Goal: Task Accomplishment & Management: Manage account settings

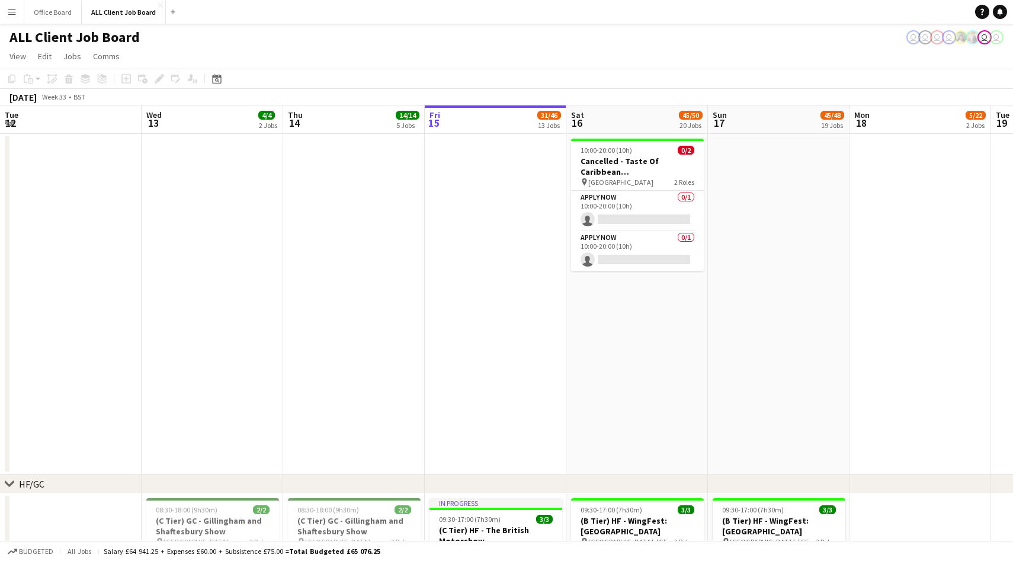
scroll to position [0, 283]
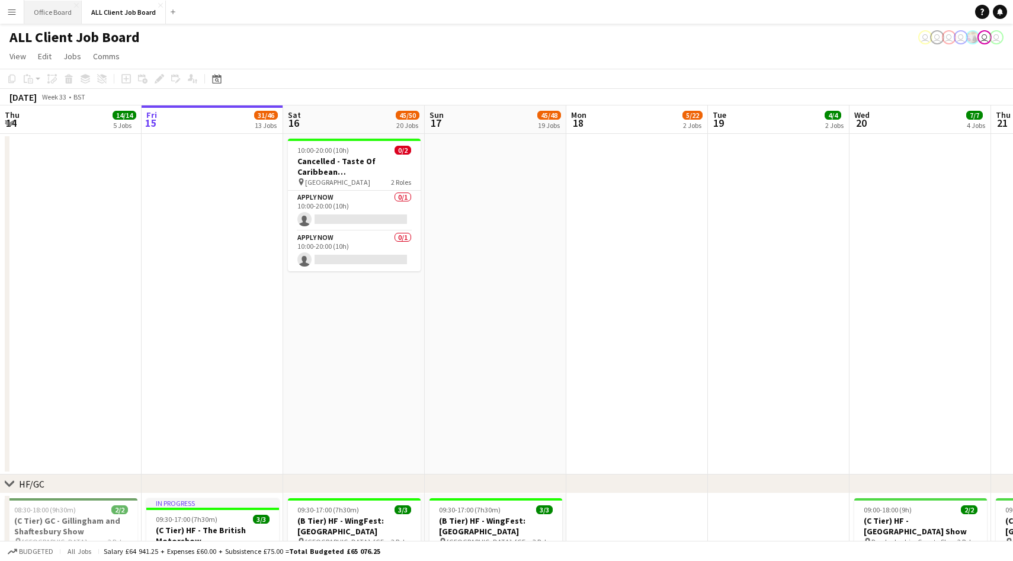
click at [51, 10] on button "Office Board Close" at bounding box center [52, 12] width 57 height 23
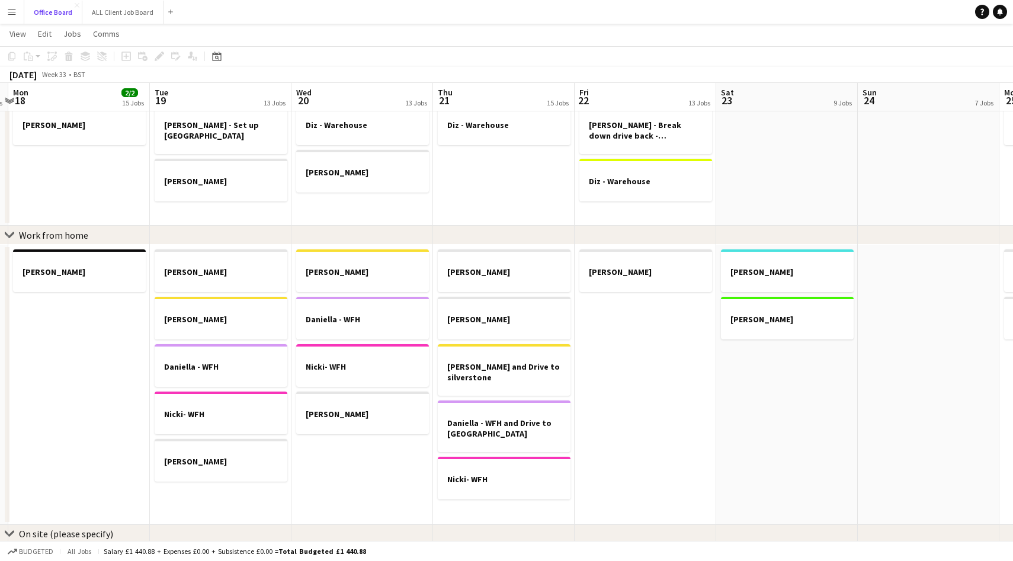
scroll to position [0, 557]
click at [117, 13] on button "ALL Client Job Board Close" at bounding box center [122, 12] width 81 height 23
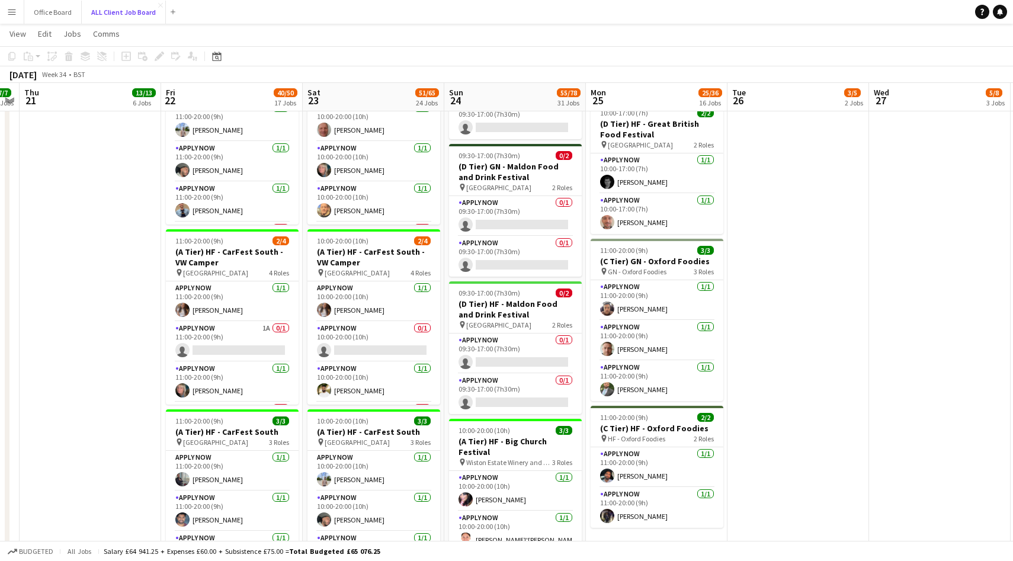
scroll to position [0, 409]
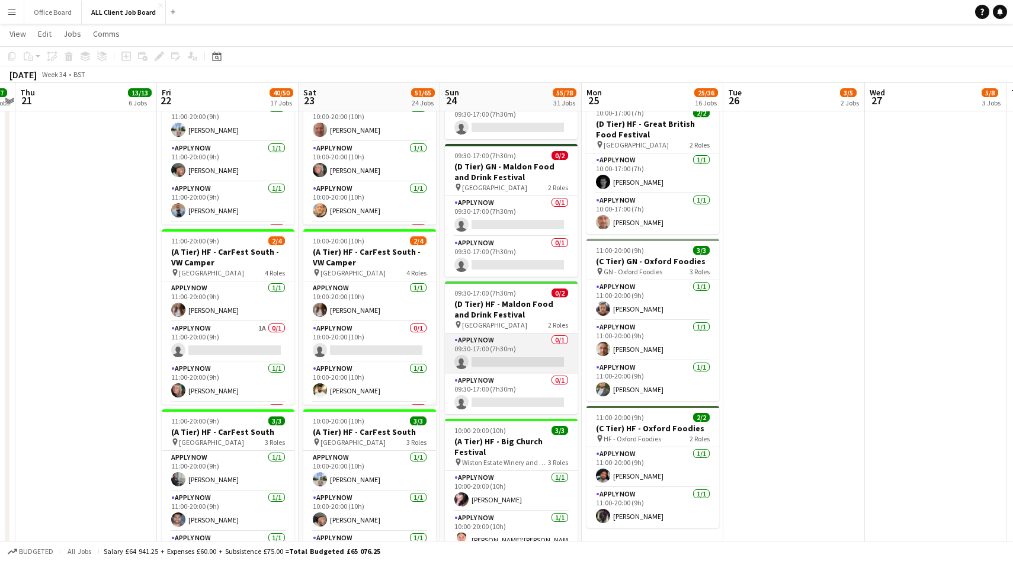
click at [533, 334] on app-card-role "APPLY NOW 0/1 09:30-17:00 (7h30m) single-neutral-actions" at bounding box center [511, 353] width 133 height 40
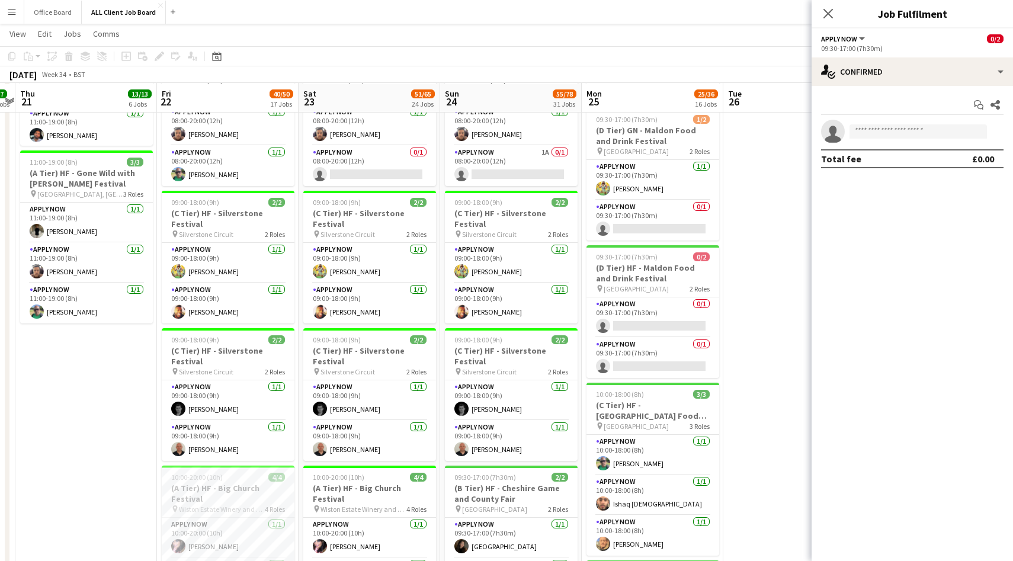
scroll to position [660, 0]
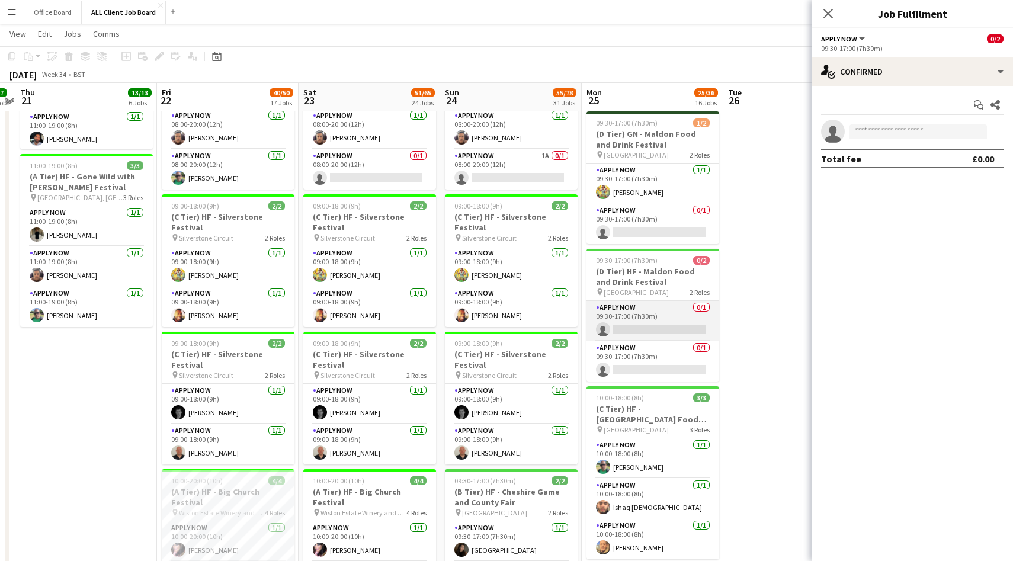
click at [660, 321] on app-card-role "APPLY NOW 0/1 09:30-17:00 (7h30m) single-neutral-actions" at bounding box center [652, 321] width 133 height 40
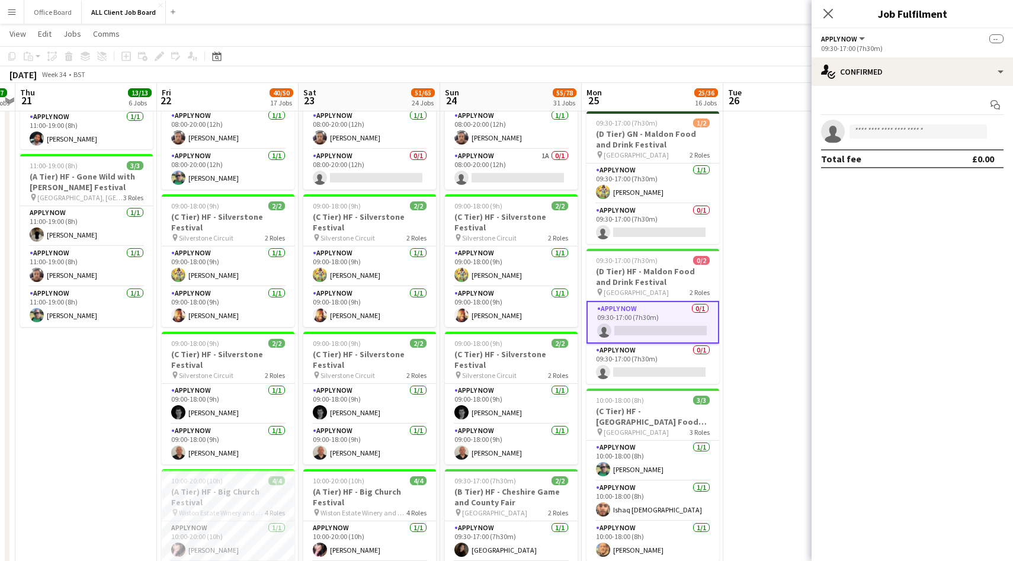
click at [879, 120] on app-invite-slot "single-neutral-actions" at bounding box center [911, 132] width 201 height 24
click at [879, 124] on app-invite-slot "single-neutral-actions" at bounding box center [911, 132] width 201 height 24
click at [875, 129] on input at bounding box center [917, 131] width 137 height 14
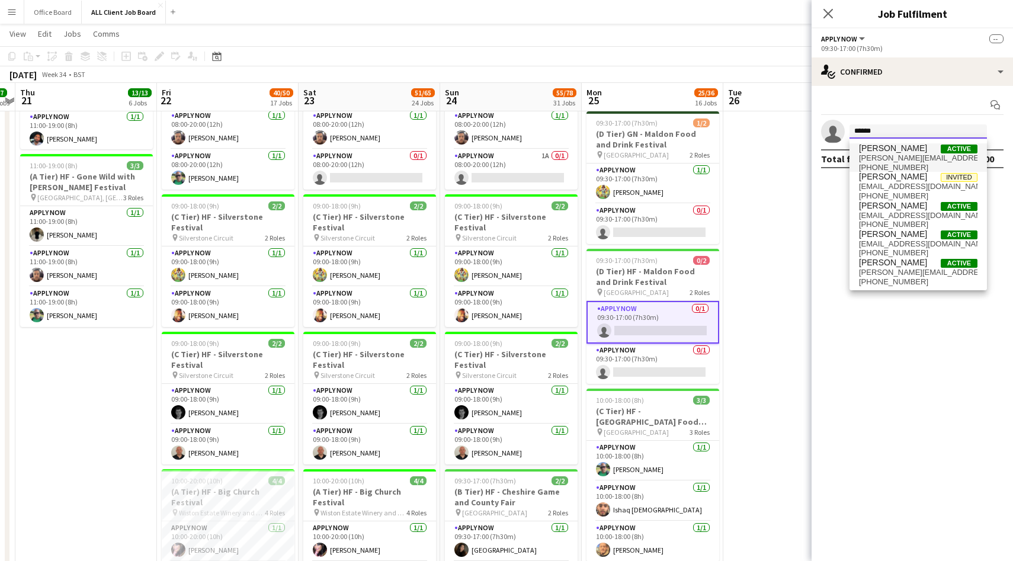
type input "******"
click at [894, 158] on span "[PERSON_NAME][EMAIL_ADDRESS][PERSON_NAME][DOMAIN_NAME]" at bounding box center [918, 157] width 118 height 9
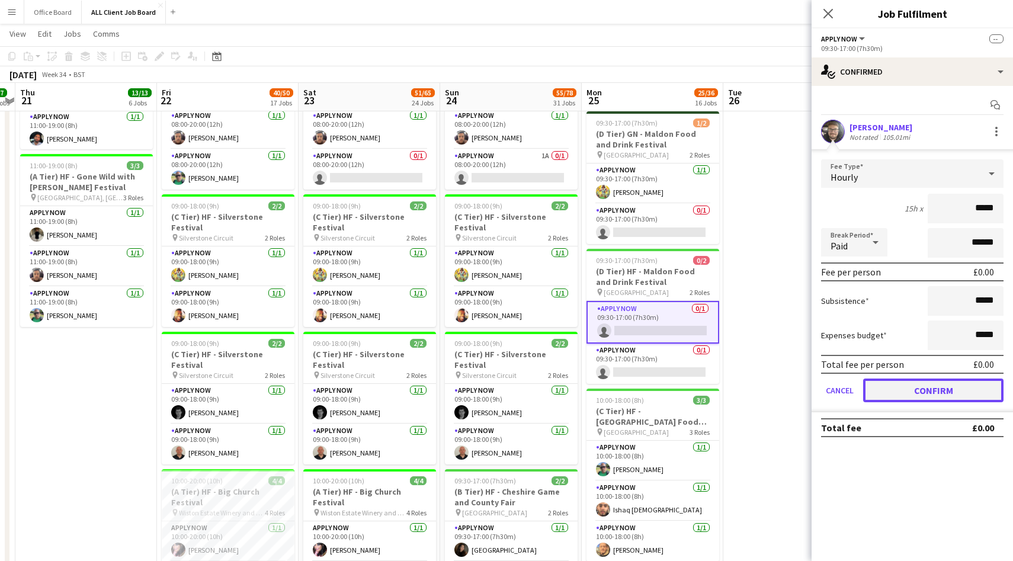
click at [926, 388] on button "Confirm" at bounding box center [933, 390] width 140 height 24
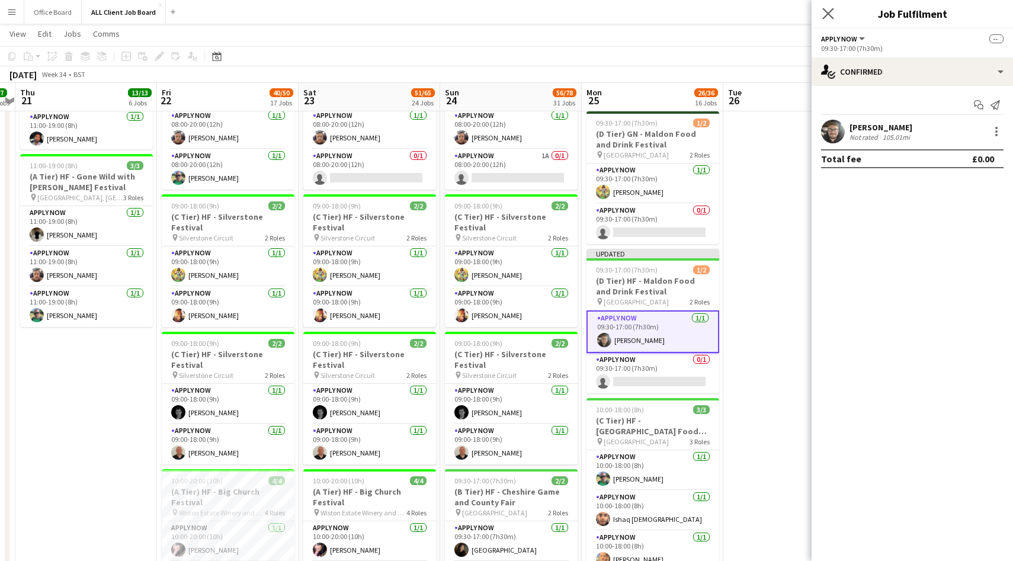
click at [834, 20] on app-icon "Close pop-in" at bounding box center [828, 13] width 17 height 17
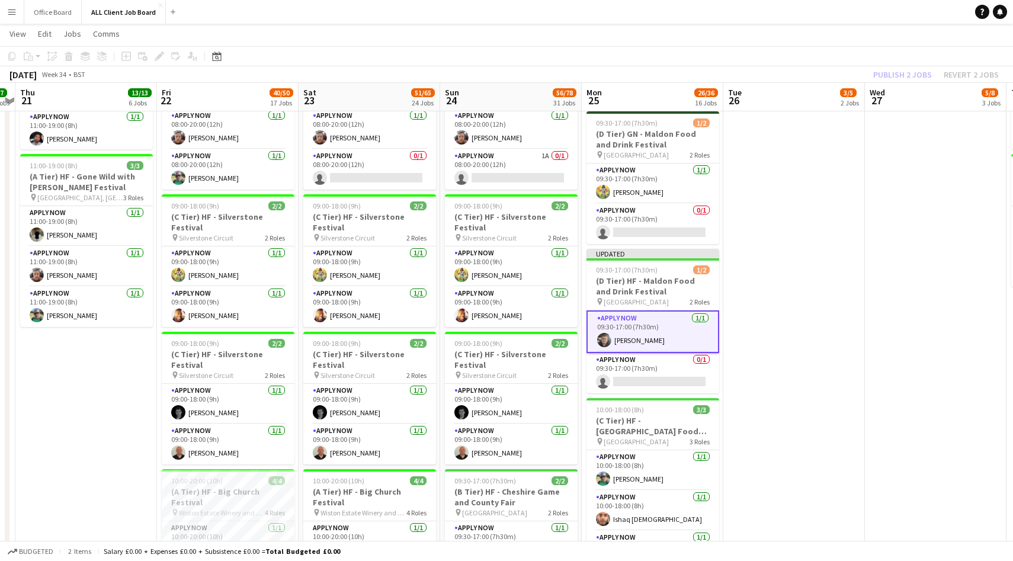
click at [918, 79] on div "Publish 2 jobs Revert 2 jobs" at bounding box center [936, 74] width 154 height 15
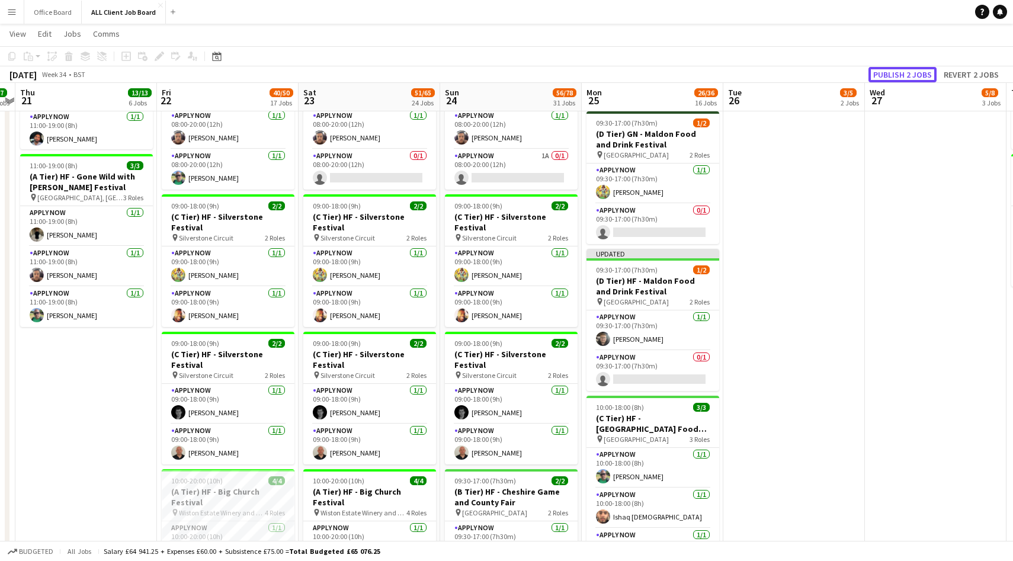
click at [918, 79] on button "Publish 2 jobs" at bounding box center [902, 74] width 68 height 15
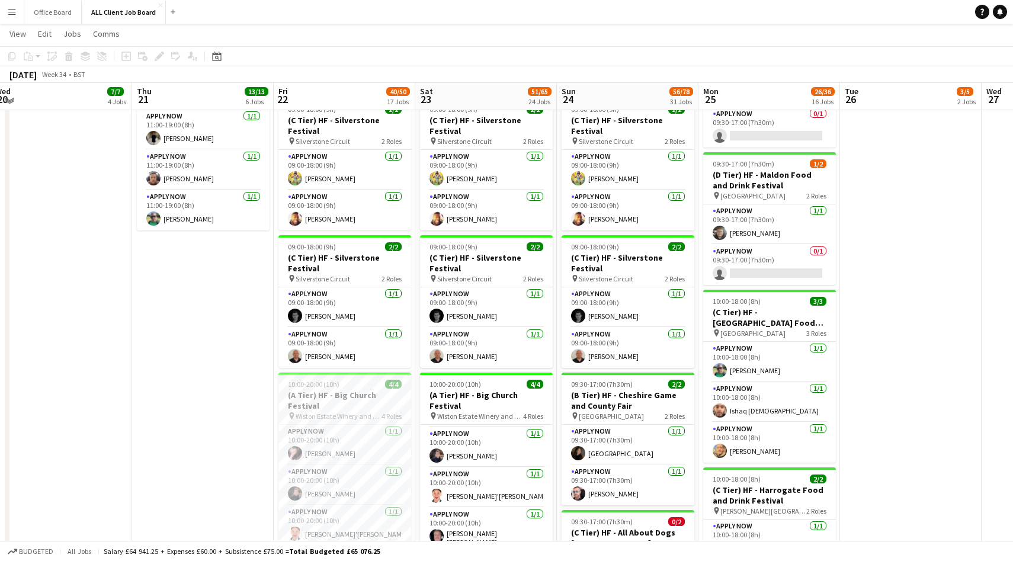
scroll to position [754, 0]
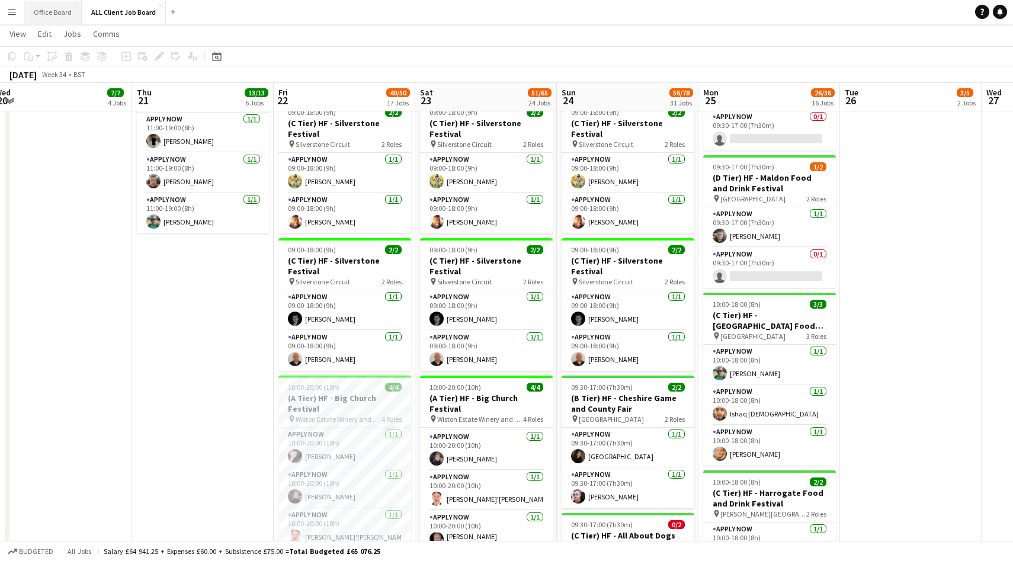
click at [40, 14] on button "Office Board Close" at bounding box center [52, 12] width 57 height 23
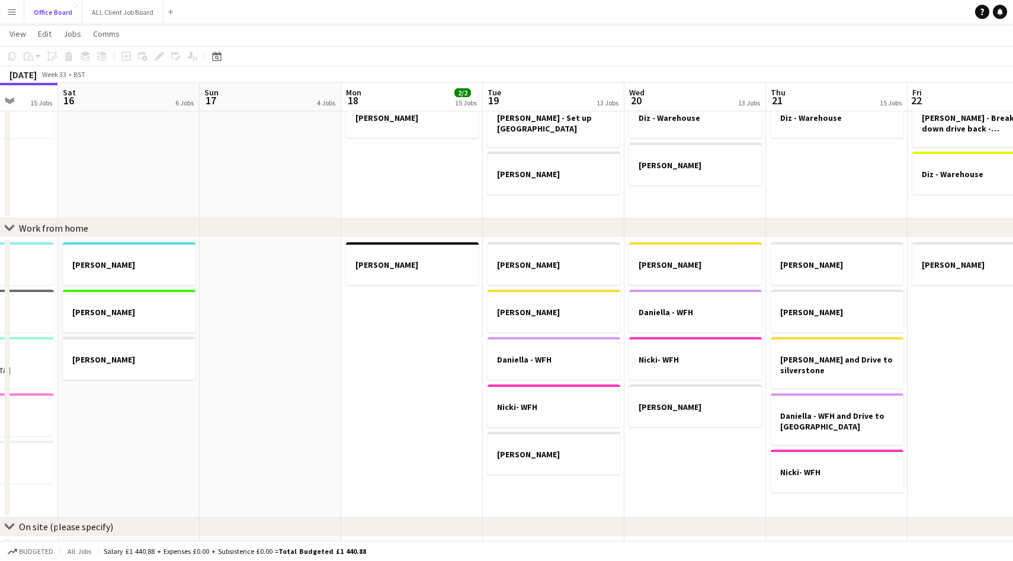
scroll to position [0, 566]
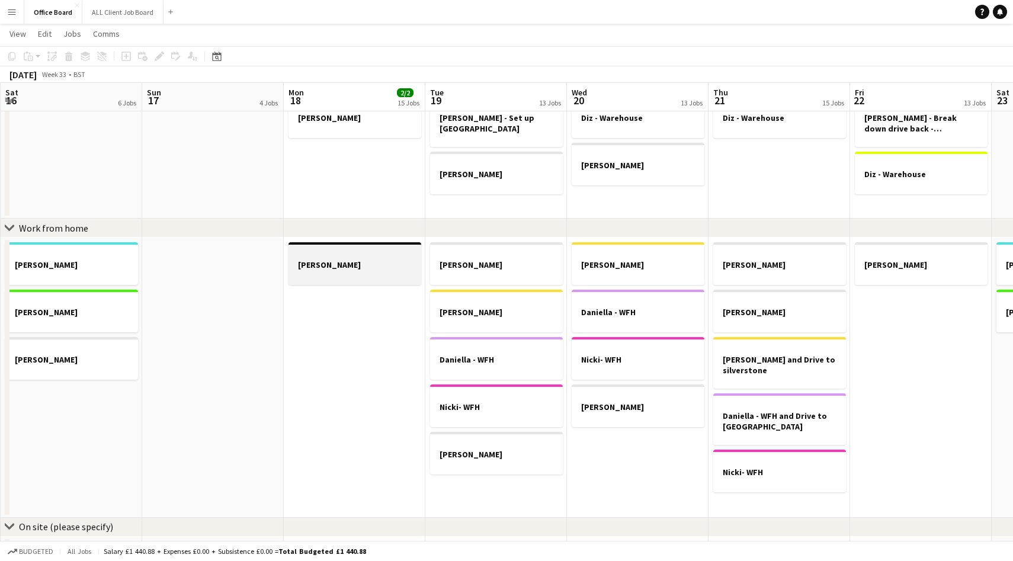
click at [345, 258] on app-job-card "[PERSON_NAME]" at bounding box center [354, 263] width 133 height 43
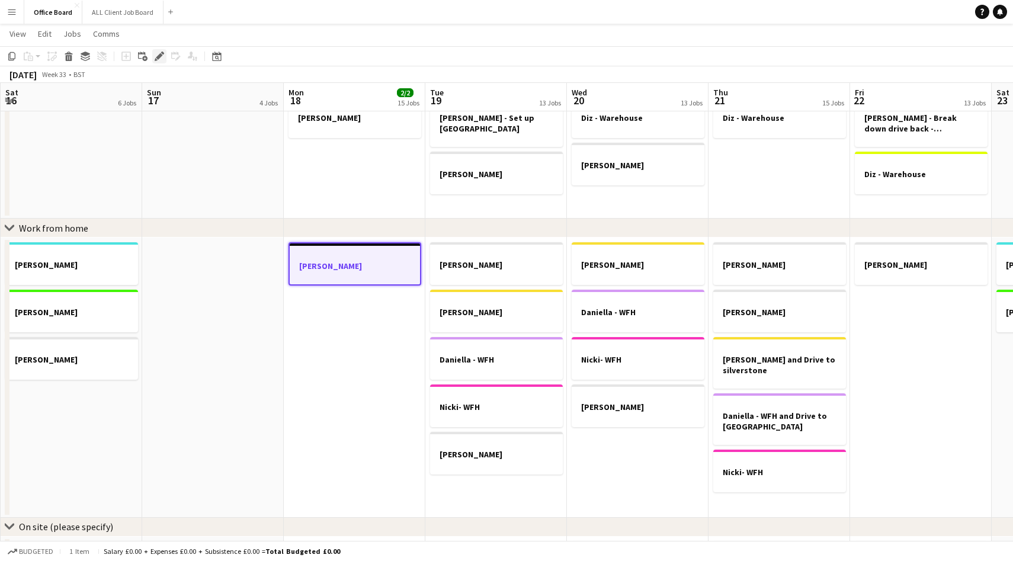
click at [158, 59] on icon "Edit" at bounding box center [159, 56] width 9 height 9
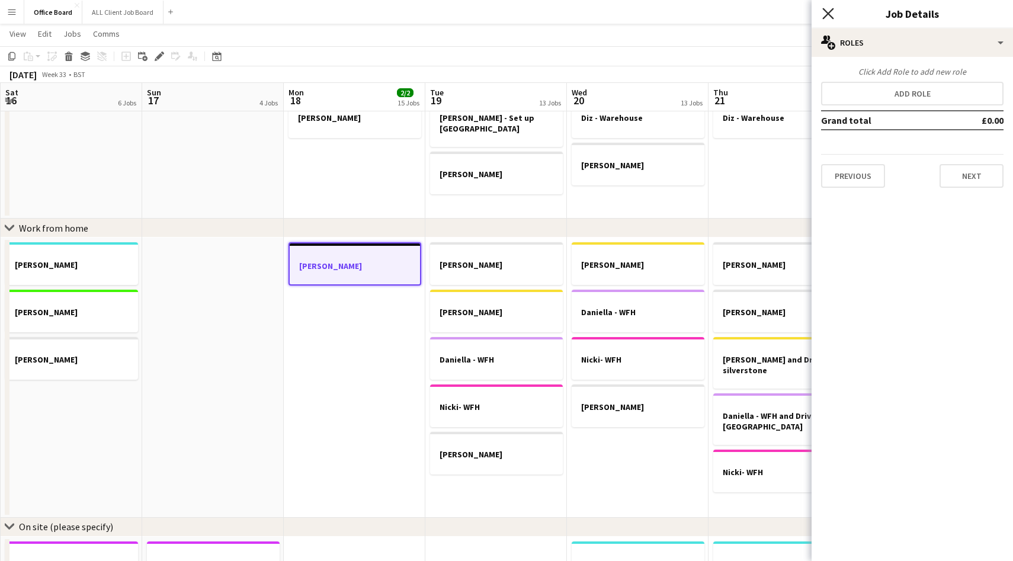
click at [830, 15] on icon at bounding box center [827, 13] width 11 height 11
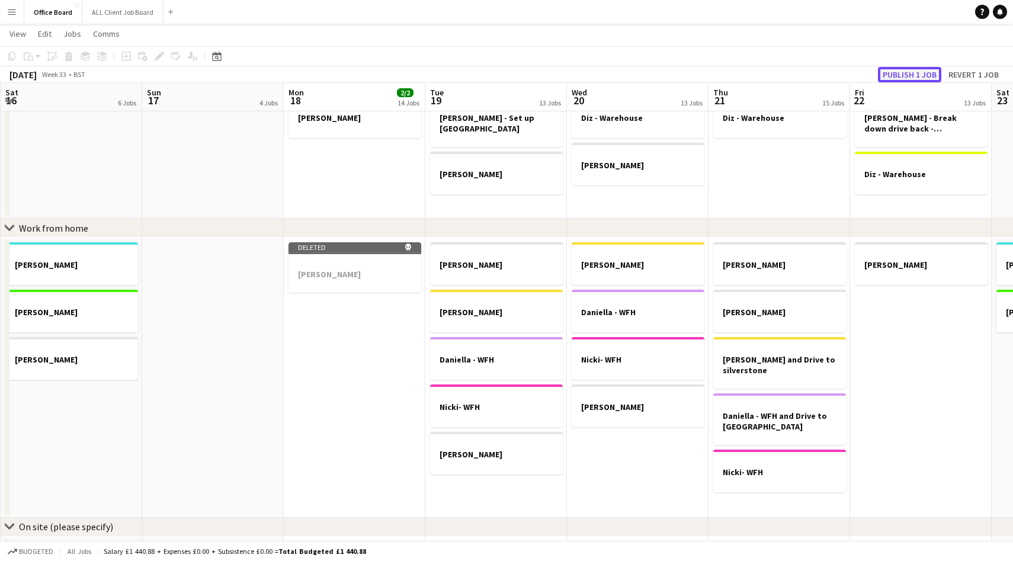
click at [888, 69] on button "Publish 1 job" at bounding box center [909, 74] width 63 height 15
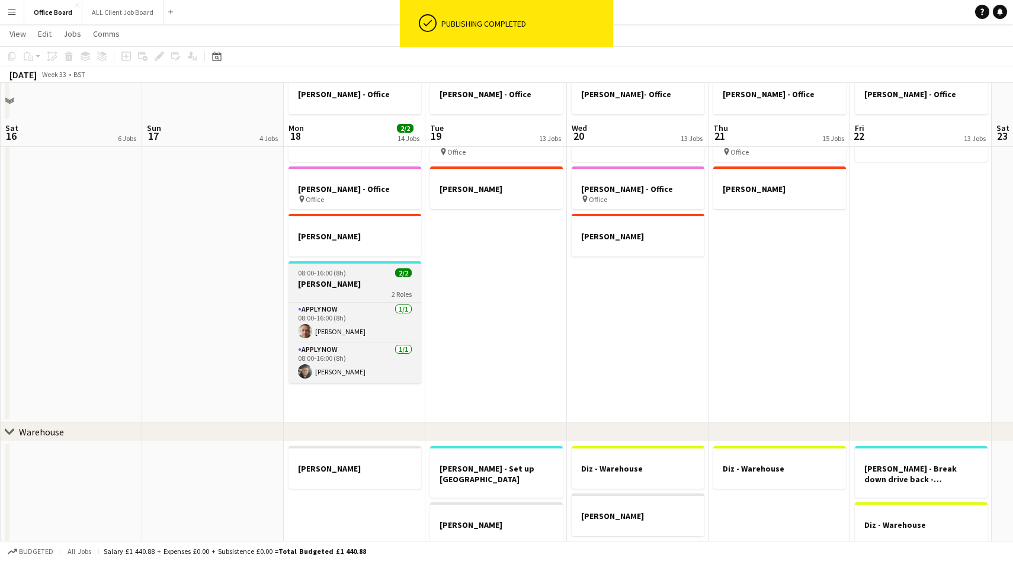
scroll to position [166, 0]
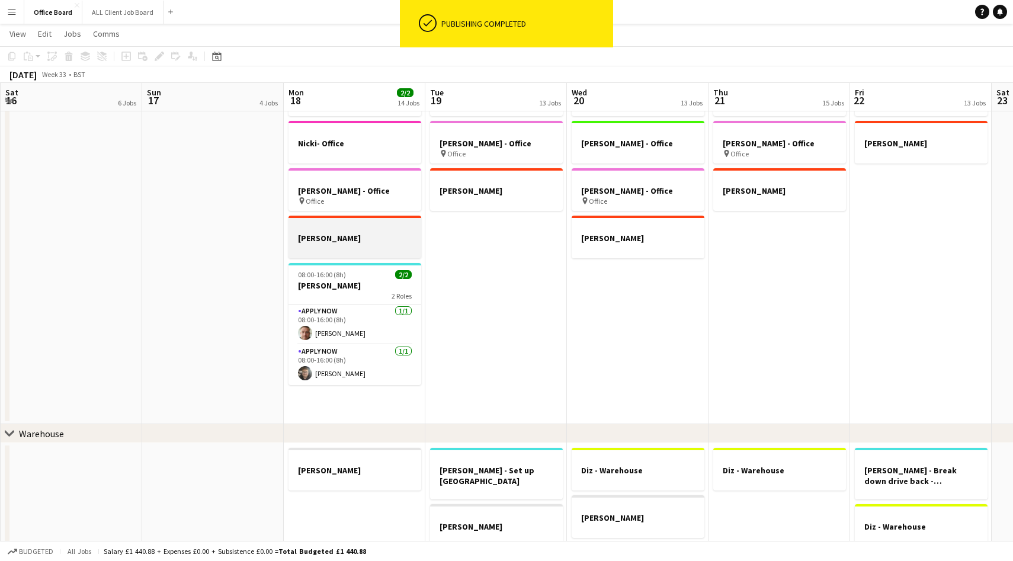
click at [382, 236] on h3 "[PERSON_NAME]" at bounding box center [354, 238] width 133 height 11
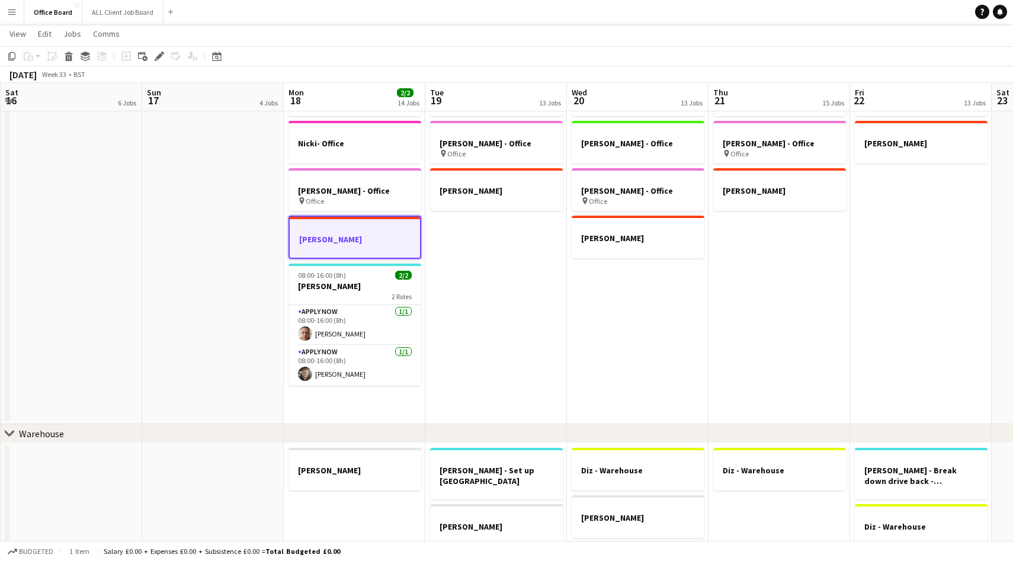
click at [371, 416] on app-date-cell "[PERSON_NAME] - Office [PERSON_NAME] - Office Nicki- Office [PERSON_NAME] - Off…" at bounding box center [355, 222] width 142 height 403
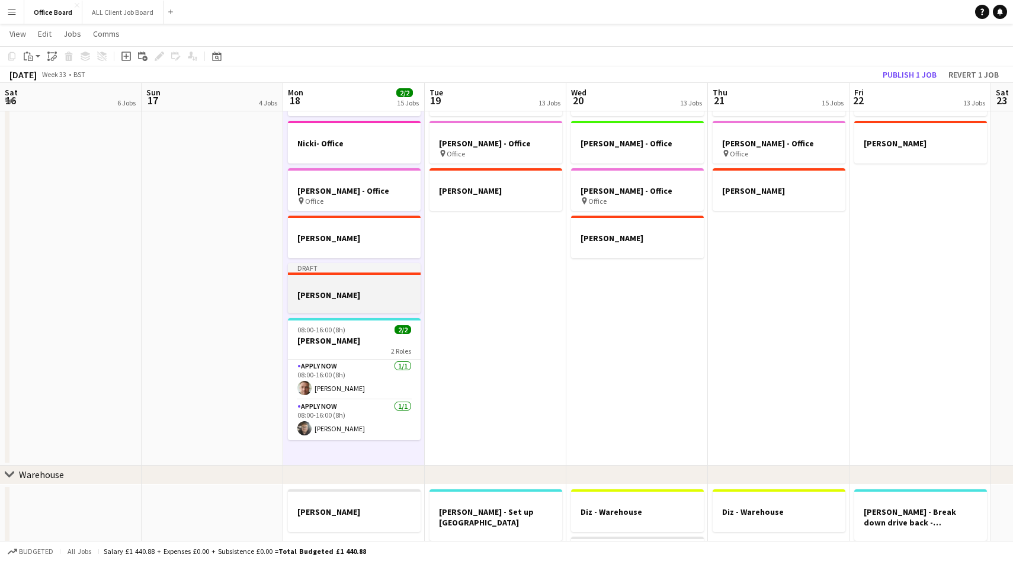
click at [368, 285] on div at bounding box center [354, 284] width 133 height 9
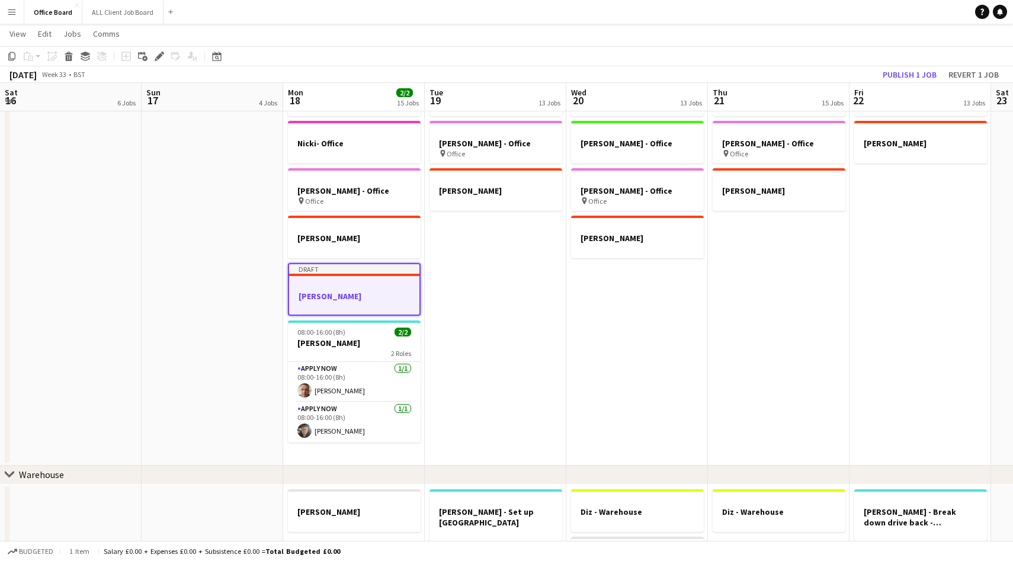
click at [158, 64] on app-toolbar "Copy Paste Paste Command V Paste with crew Command Shift V Paste linked Job [GE…" at bounding box center [506, 56] width 1013 height 20
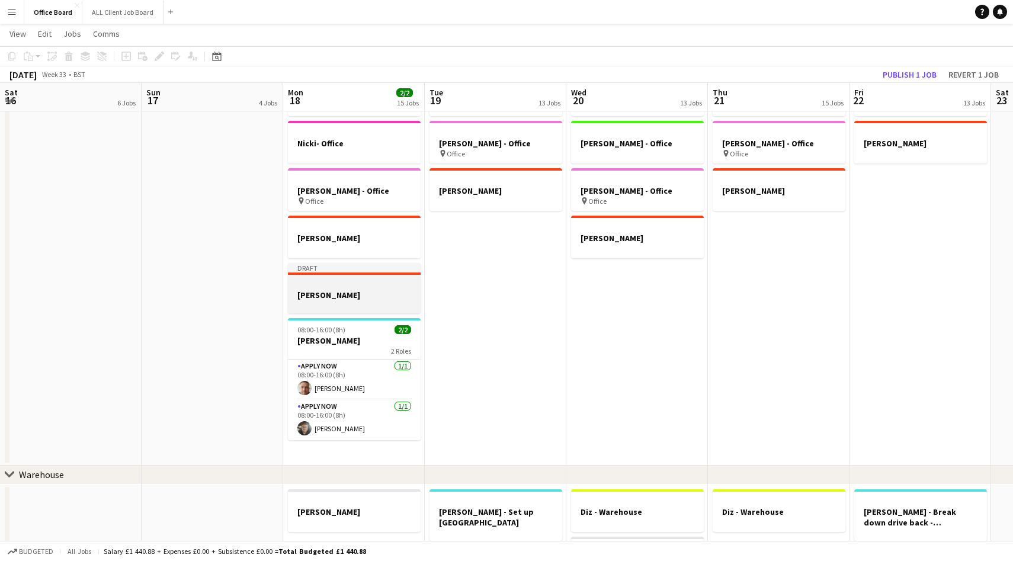
click at [349, 290] on h3 "[PERSON_NAME]" at bounding box center [354, 295] width 133 height 11
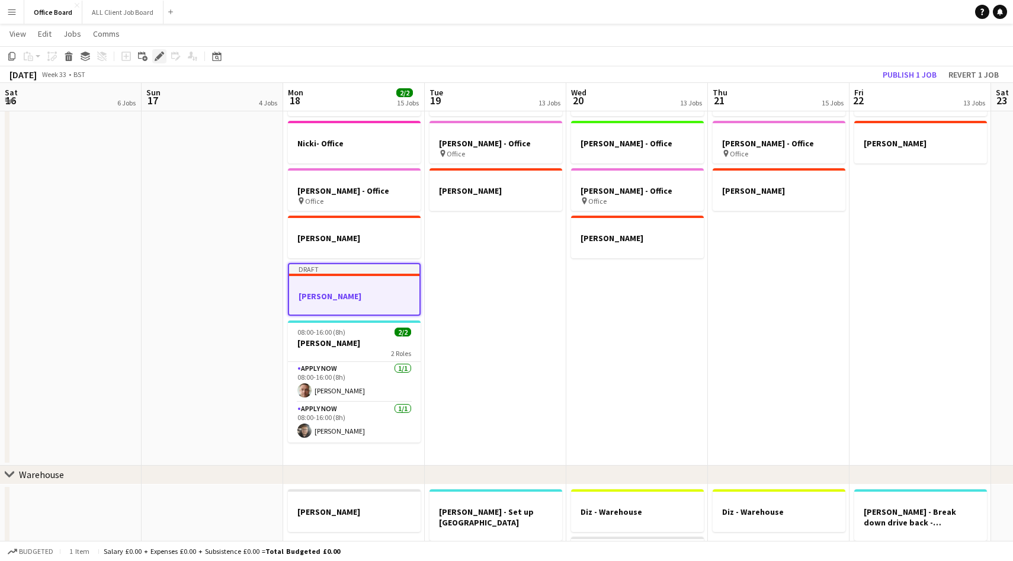
click at [160, 54] on icon at bounding box center [159, 56] width 7 height 7
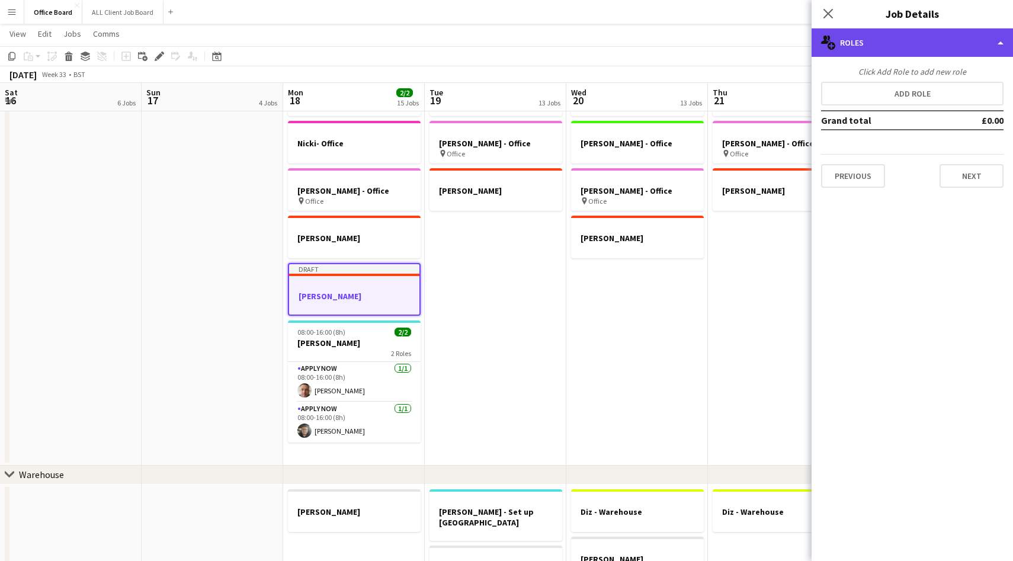
click at [898, 46] on div "multiple-users-add Roles" at bounding box center [911, 42] width 201 height 28
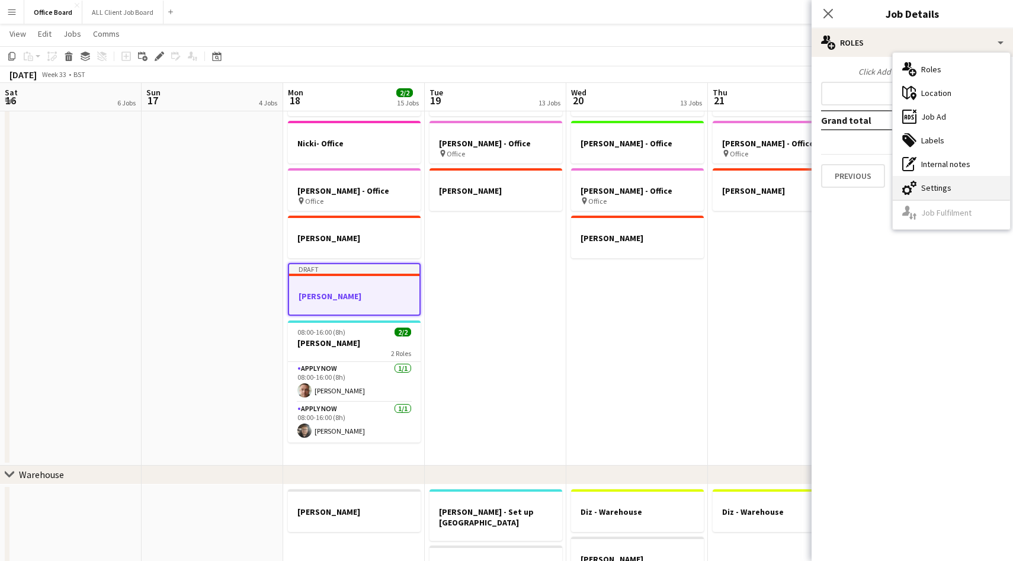
click at [946, 194] on div "cog-double-3 Settings" at bounding box center [951, 188] width 117 height 24
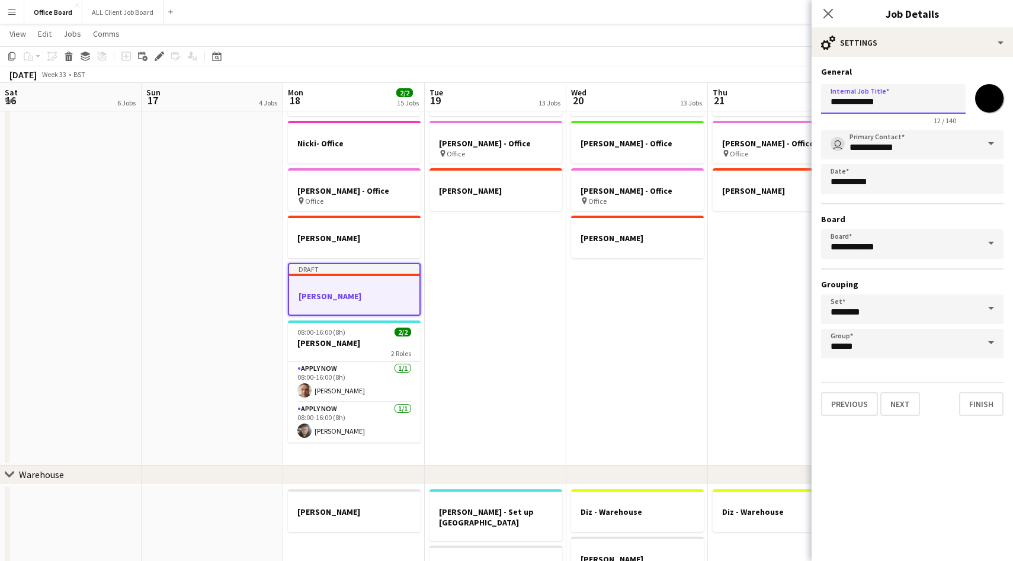
drag, startPoint x: 881, startPoint y: 100, endPoint x: 804, endPoint y: 102, distance: 77.6
type input "**********"
click at [830, 8] on icon "Close pop-in" at bounding box center [827, 13] width 11 height 11
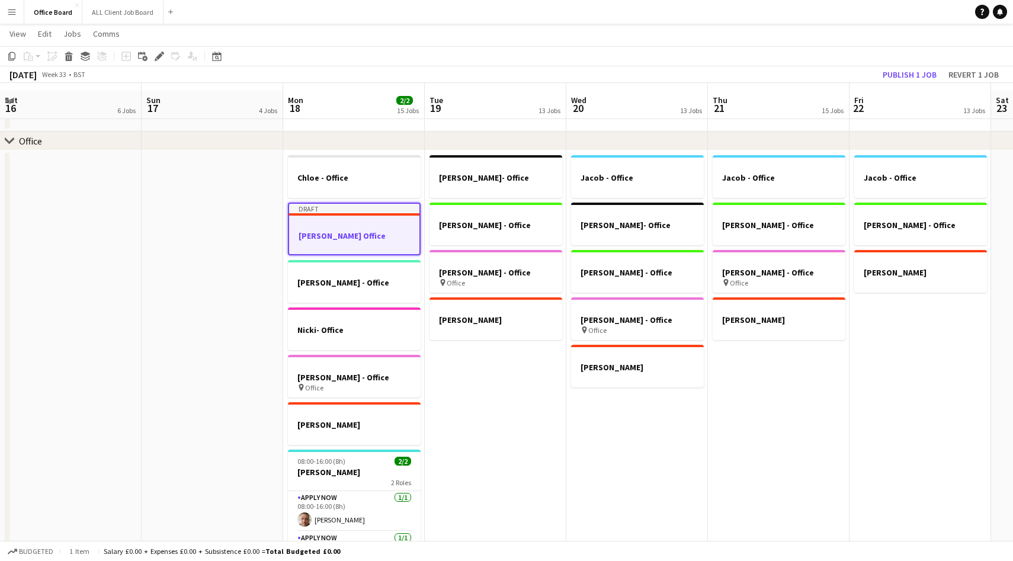
scroll to position [34, 0]
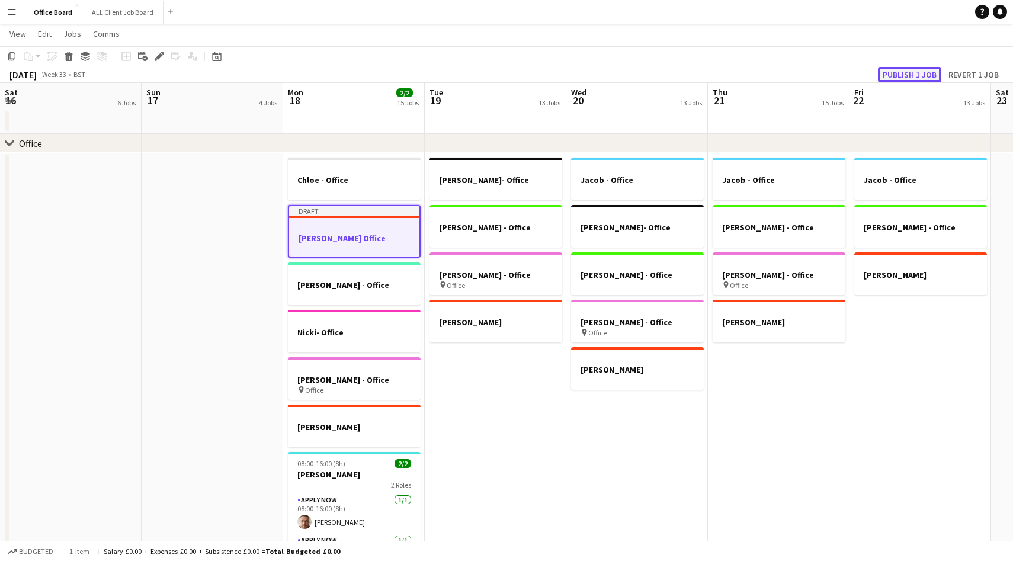
click at [910, 77] on button "Publish 1 job" at bounding box center [909, 74] width 63 height 15
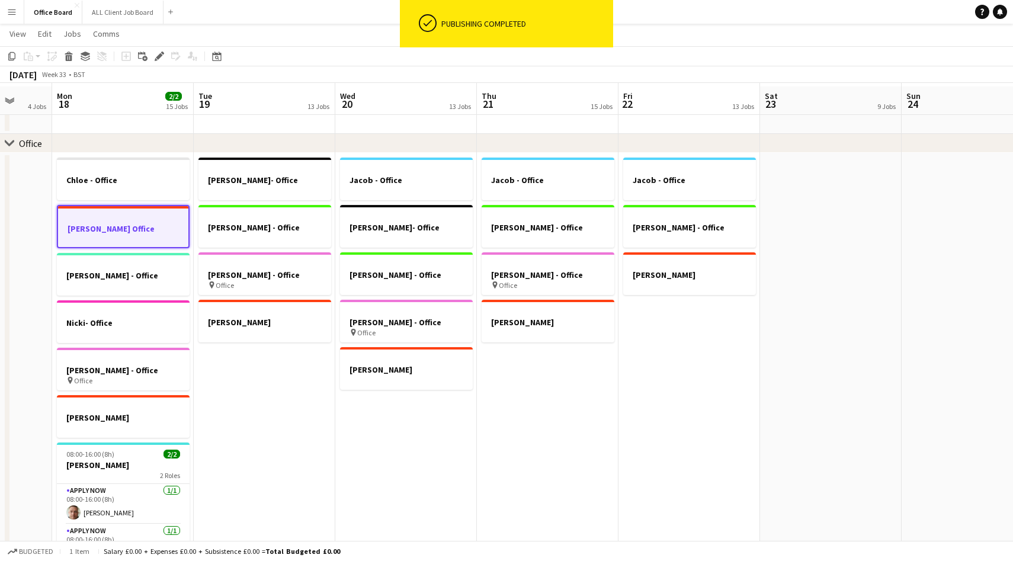
scroll to position [38, 0]
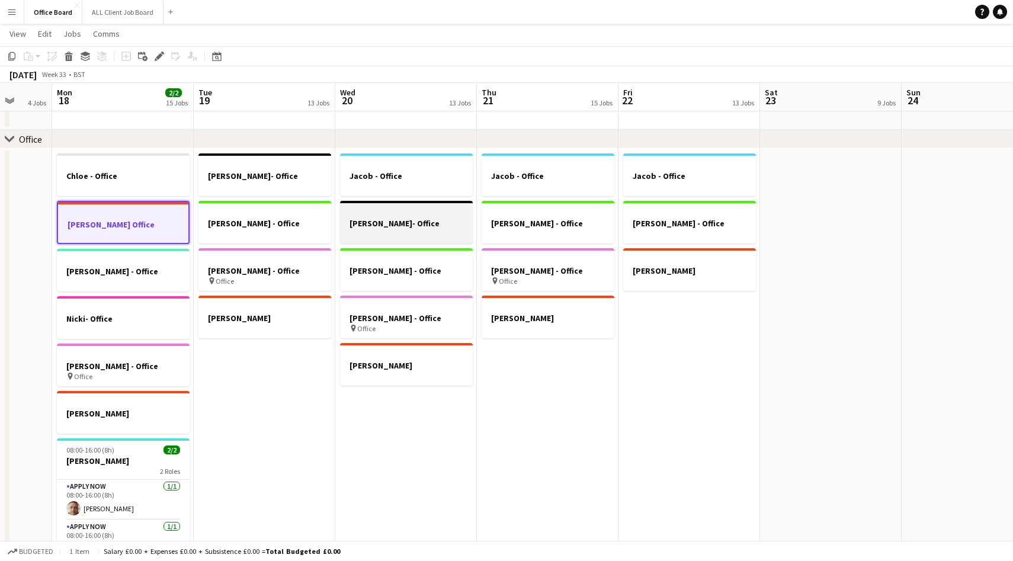
click at [429, 227] on h3 "[PERSON_NAME]- Office" at bounding box center [406, 223] width 133 height 11
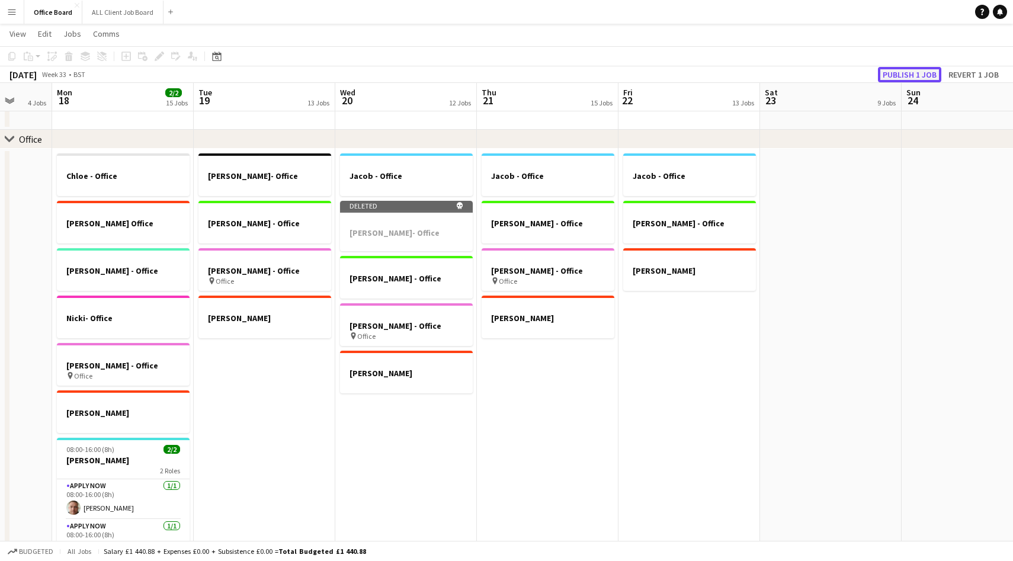
click at [920, 71] on button "Publish 1 job" at bounding box center [909, 74] width 63 height 15
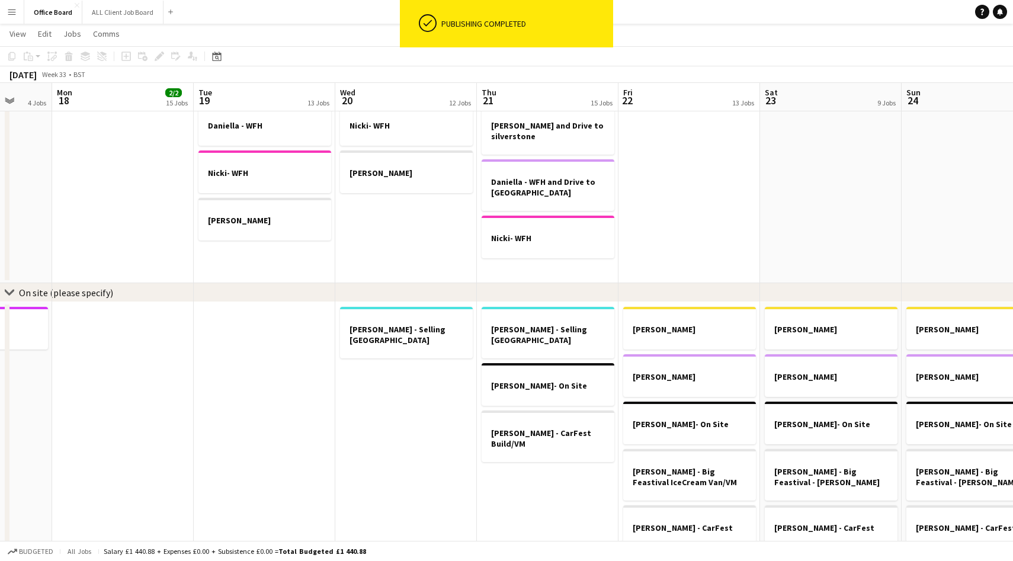
scroll to position [784, 0]
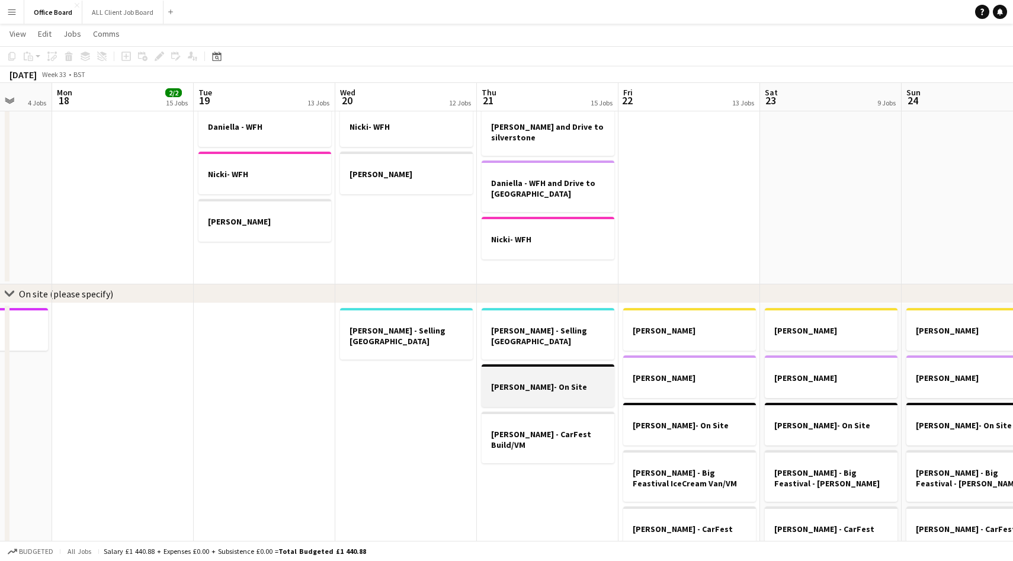
click at [553, 392] on div at bounding box center [547, 396] width 133 height 9
click at [429, 246] on app-date-cell "[PERSON_NAME] [PERSON_NAME] [PERSON_NAME] [PERSON_NAME]" at bounding box center [406, 145] width 142 height 280
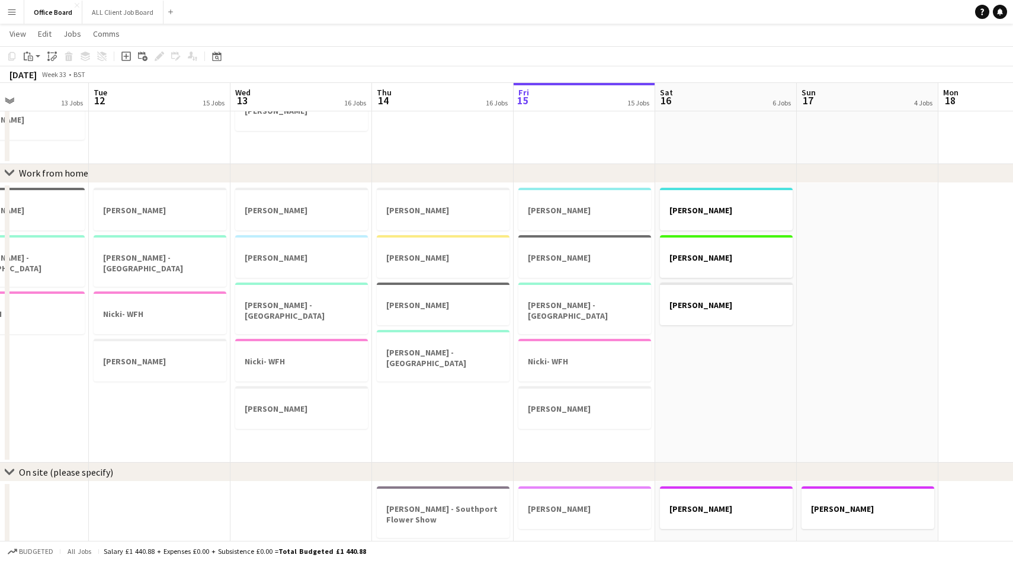
scroll to position [0, 555]
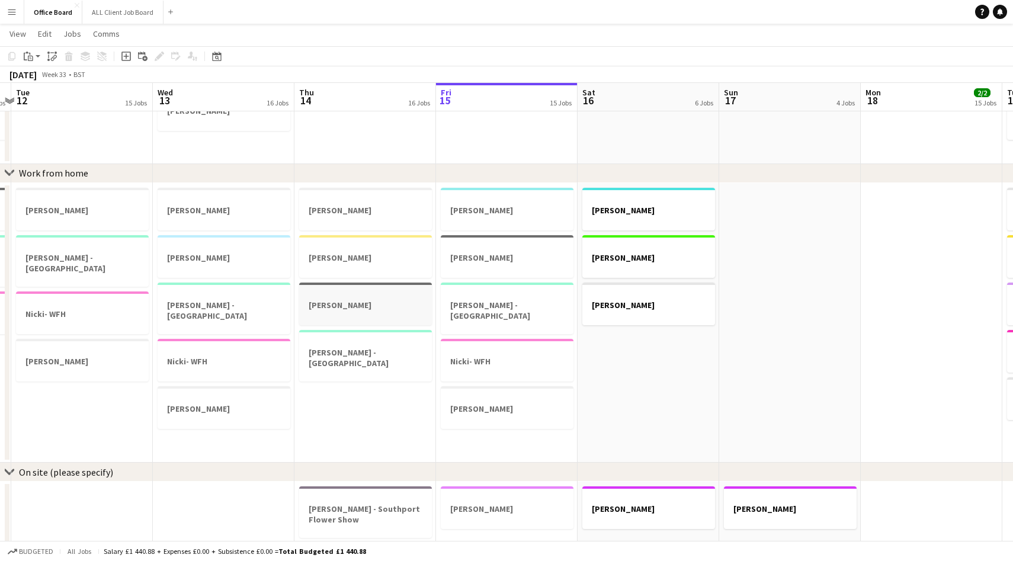
click at [371, 303] on h3 "[PERSON_NAME]" at bounding box center [365, 305] width 133 height 11
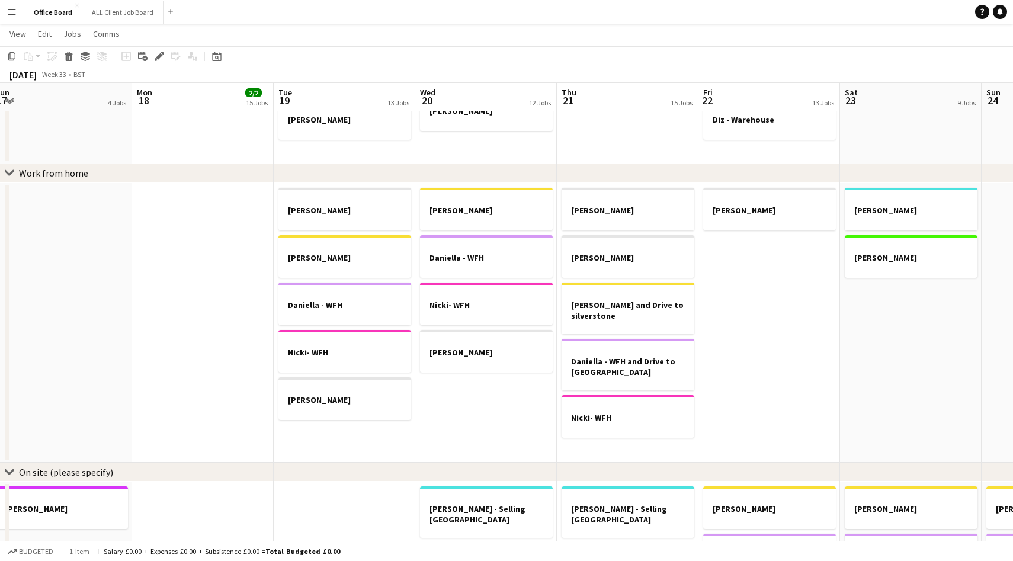
scroll to position [0, 451]
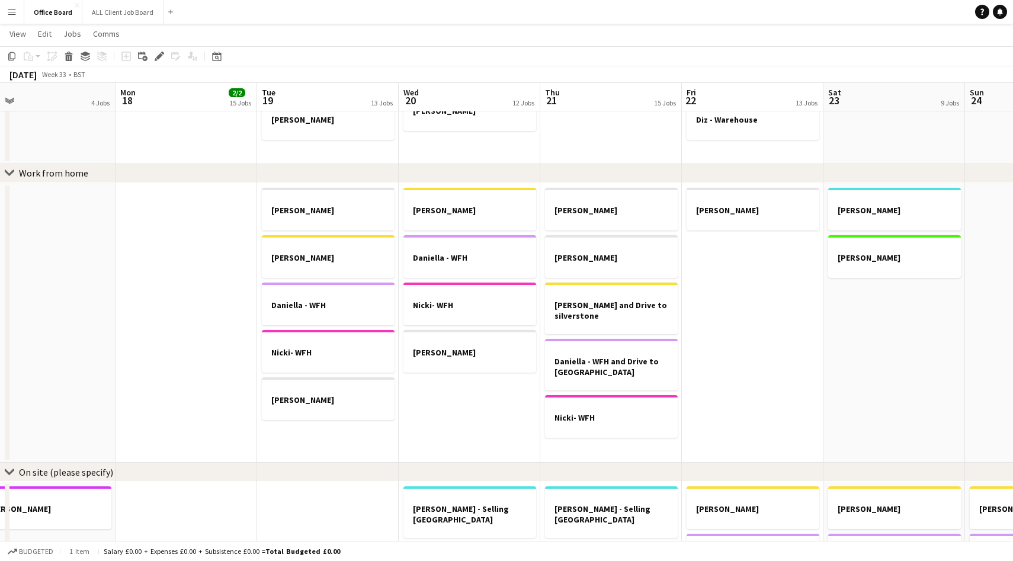
click at [467, 396] on app-date-cell "[PERSON_NAME] [PERSON_NAME] [PERSON_NAME] [PERSON_NAME]" at bounding box center [470, 323] width 142 height 280
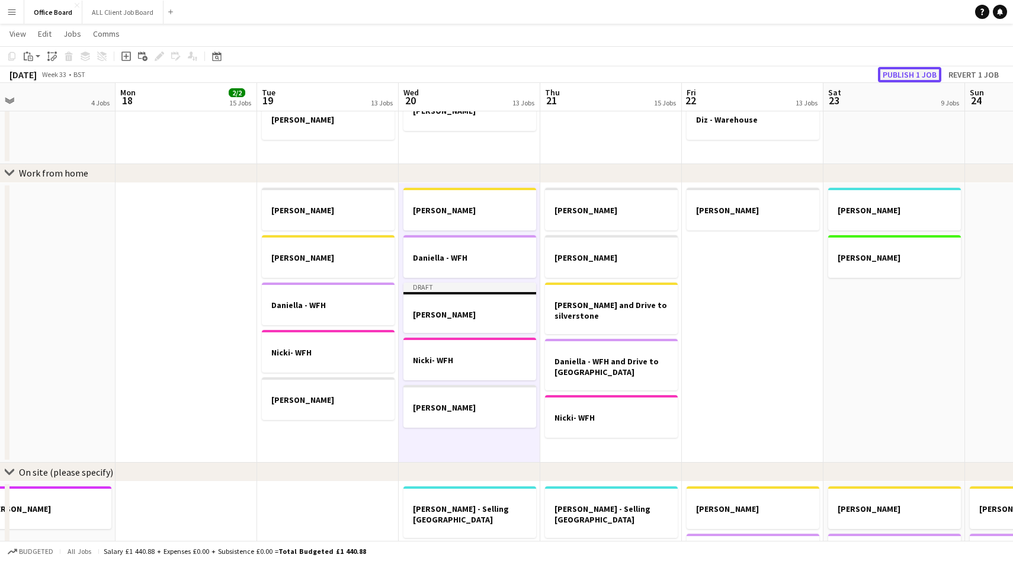
click at [922, 76] on button "Publish 1 job" at bounding box center [909, 74] width 63 height 15
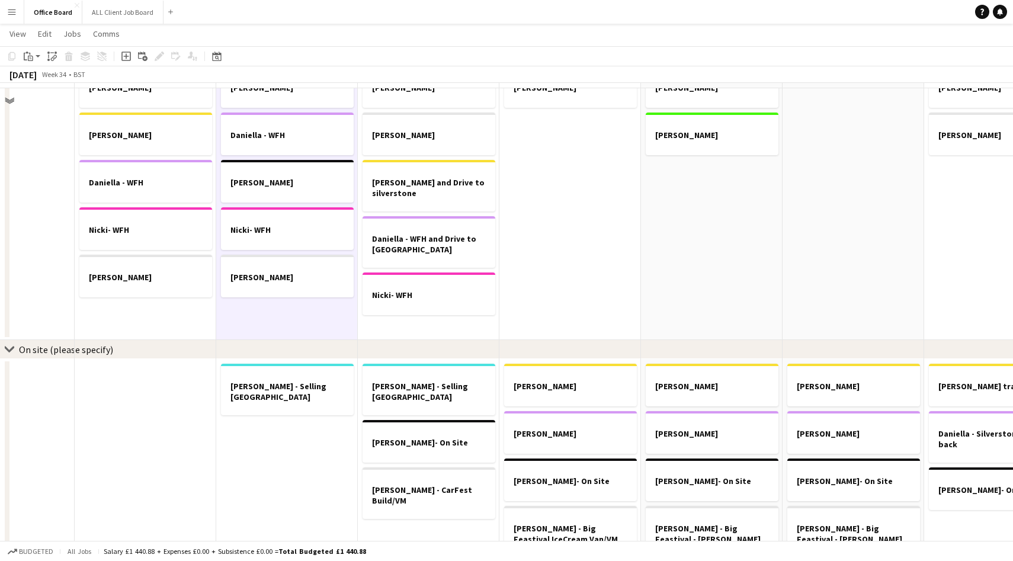
scroll to position [730, 0]
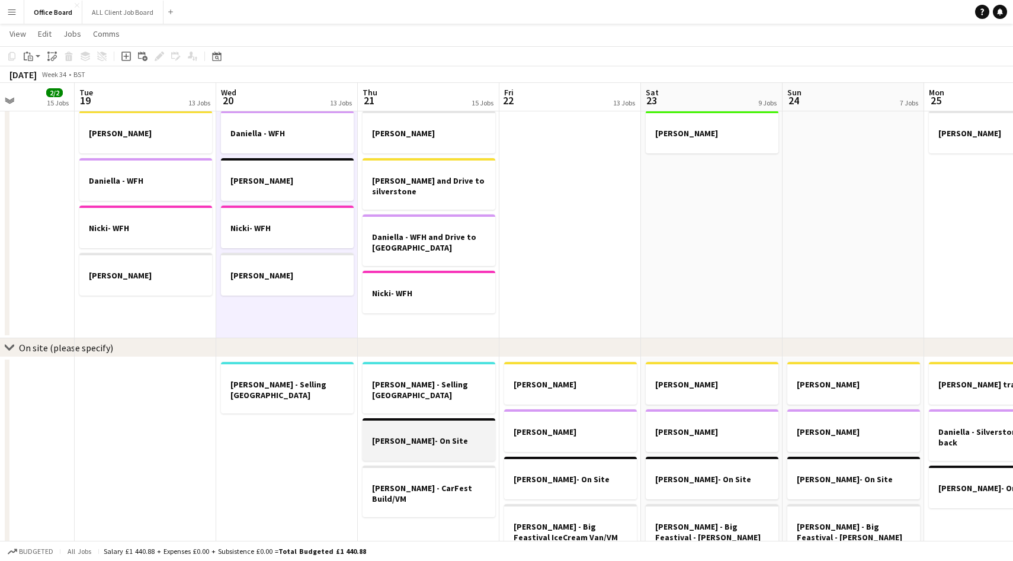
click at [437, 425] on div at bounding box center [428, 429] width 133 height 9
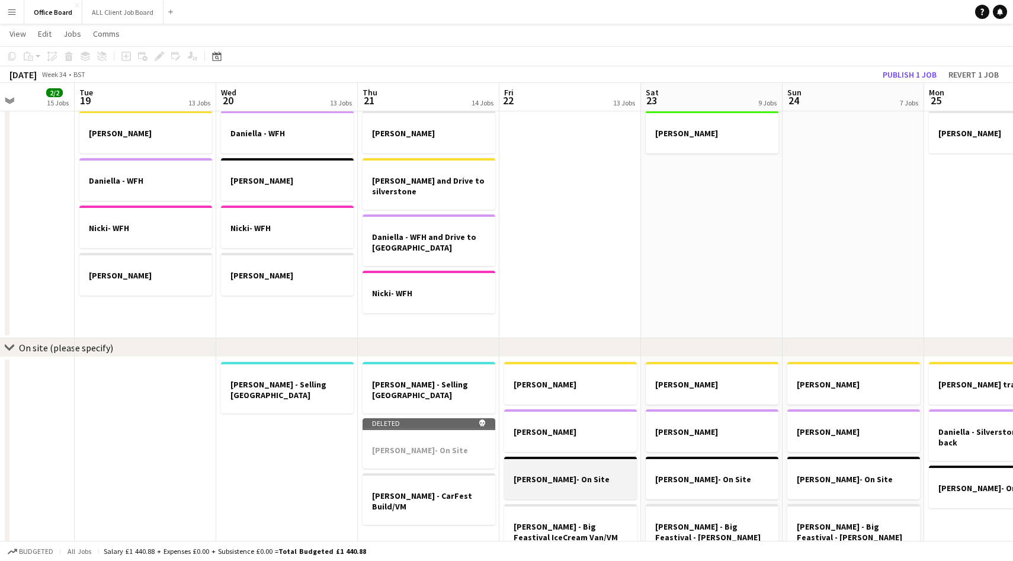
click at [540, 471] on div at bounding box center [570, 468] width 133 height 9
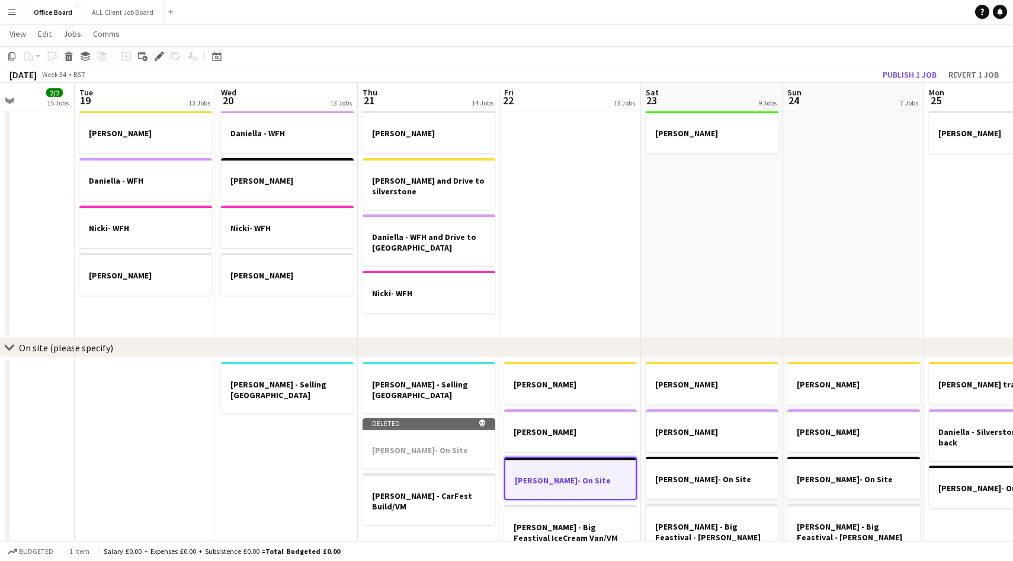
click at [540, 471] on div at bounding box center [570, 469] width 130 height 9
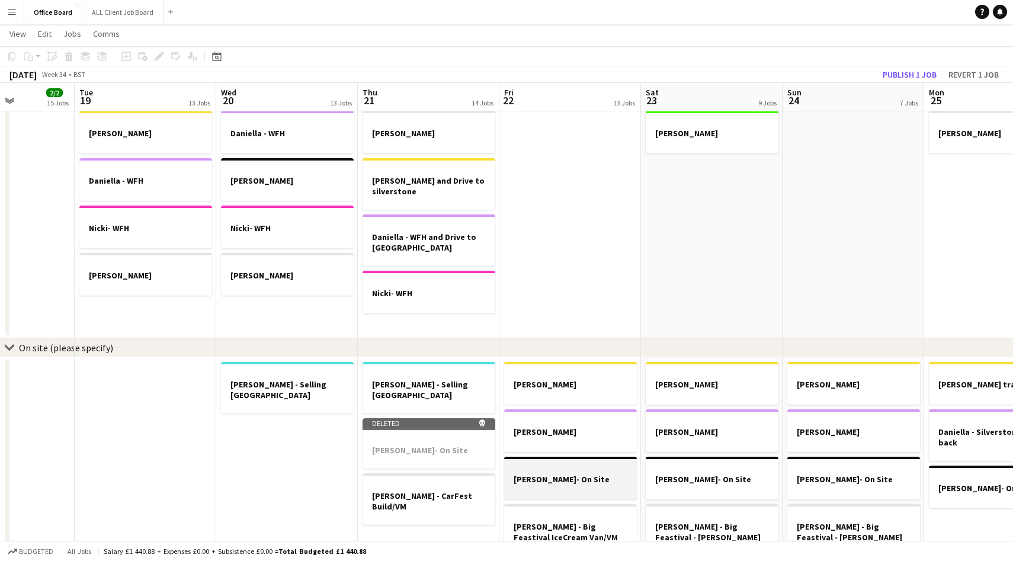
click at [540, 471] on div at bounding box center [570, 468] width 133 height 9
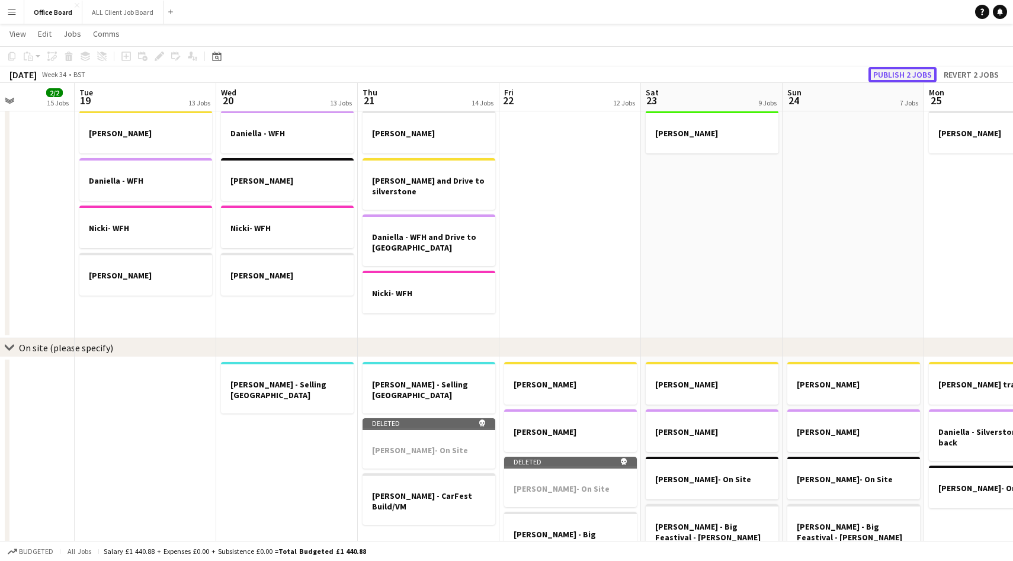
click at [901, 69] on button "Publish 2 jobs" at bounding box center [902, 74] width 68 height 15
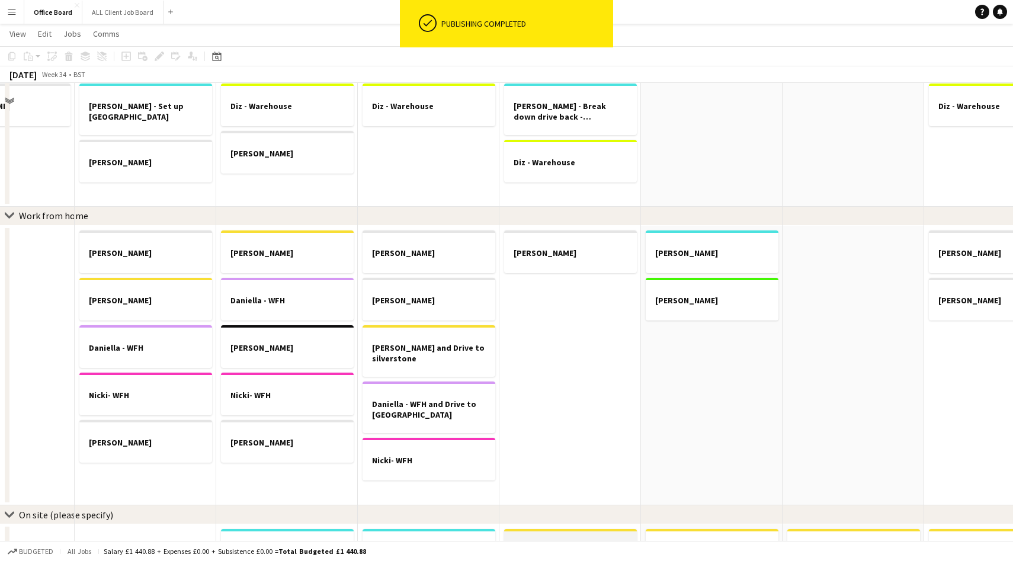
scroll to position [580, 0]
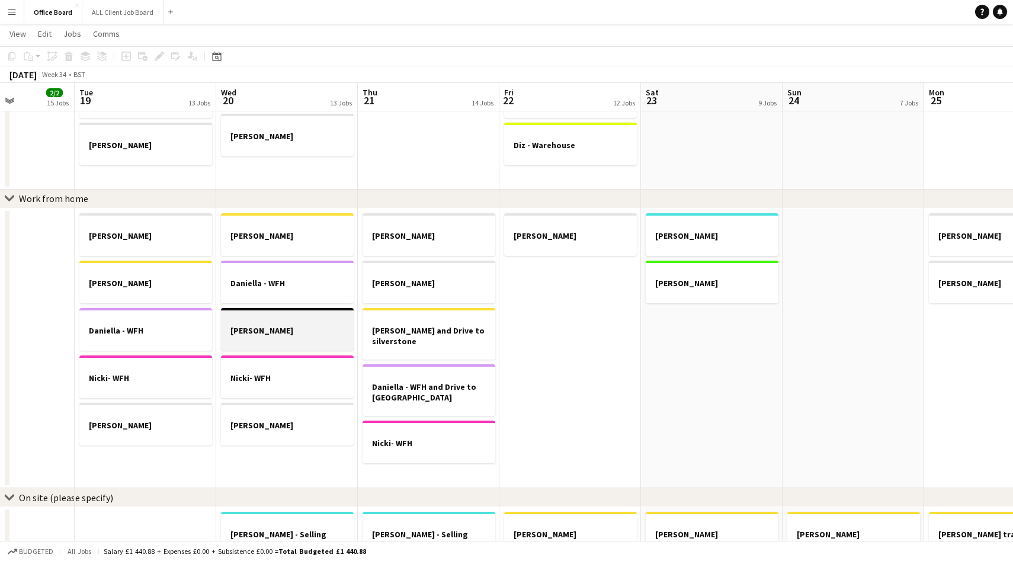
click at [293, 338] on div at bounding box center [287, 340] width 133 height 9
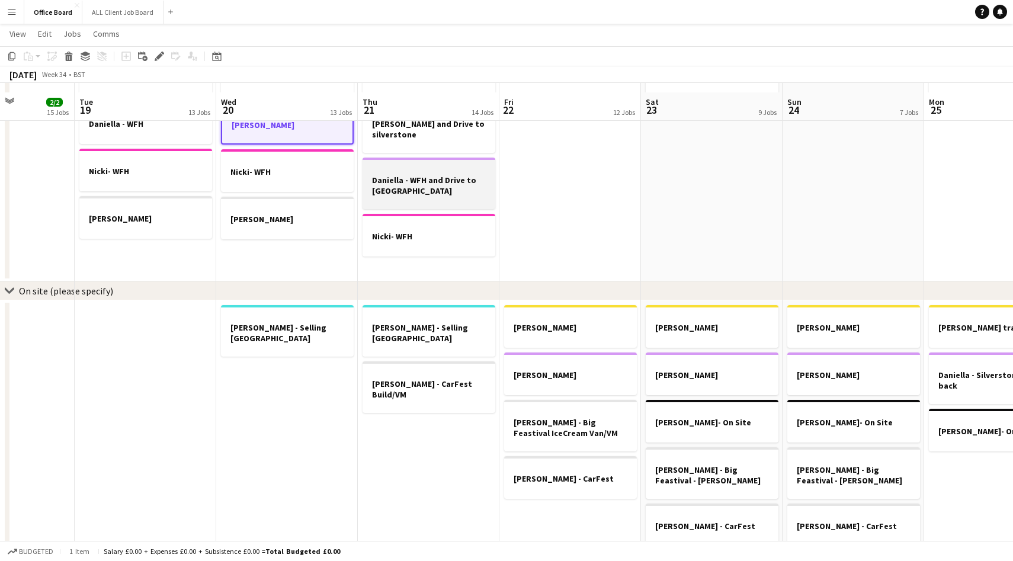
scroll to position [807, 0]
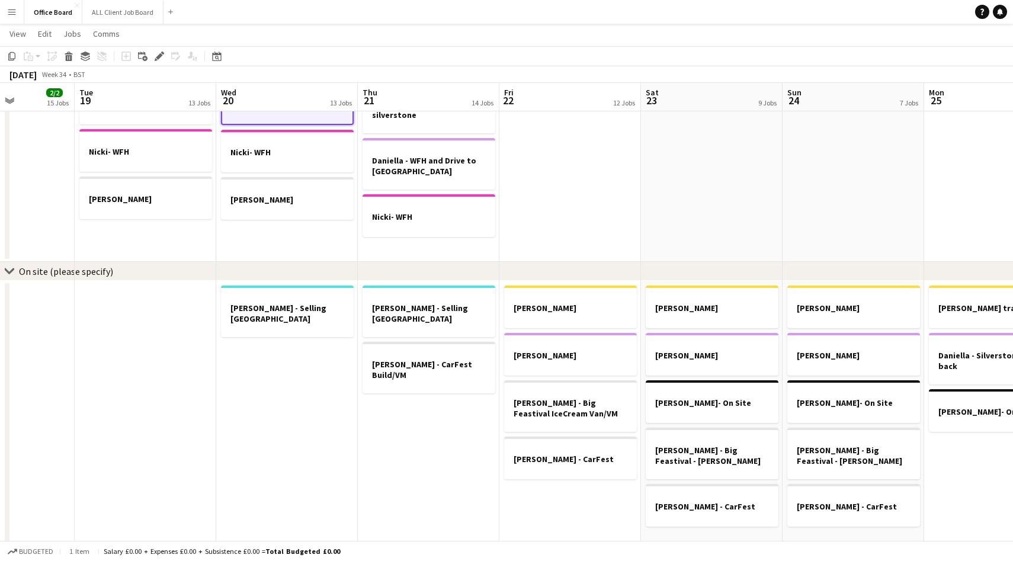
click at [442, 237] on app-date-cell "[PERSON_NAME] [PERSON_NAME] [PERSON_NAME] and Drive to [PERSON_NAME] - WFH and …" at bounding box center [429, 122] width 142 height 280
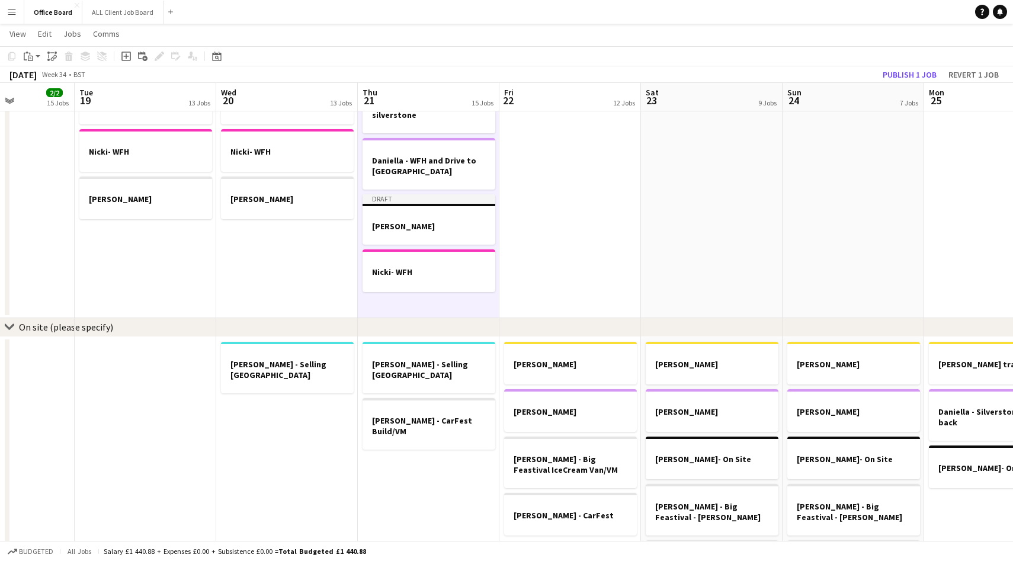
click at [518, 214] on app-date-cell "[PERSON_NAME]" at bounding box center [570, 150] width 142 height 336
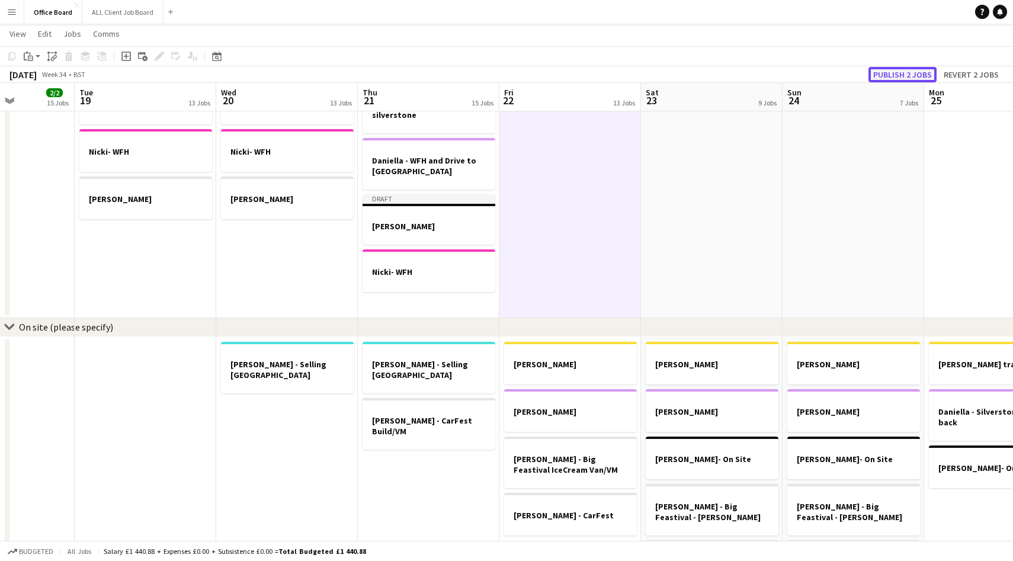
click at [902, 71] on button "Publish 2 jobs" at bounding box center [902, 74] width 68 height 15
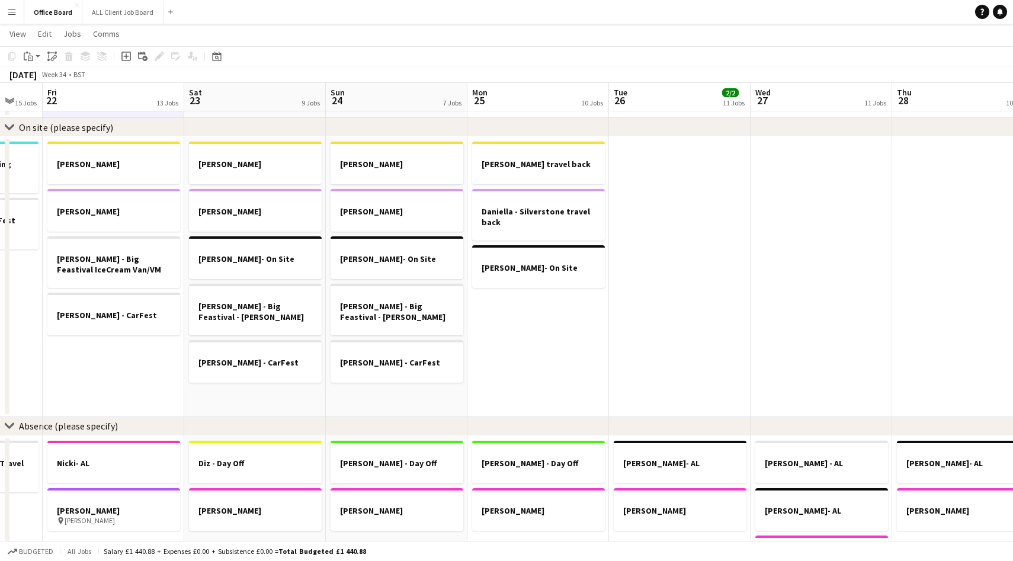
scroll to position [0, 525]
click at [542, 270] on h3 "[PERSON_NAME]- On Site" at bounding box center [537, 267] width 133 height 11
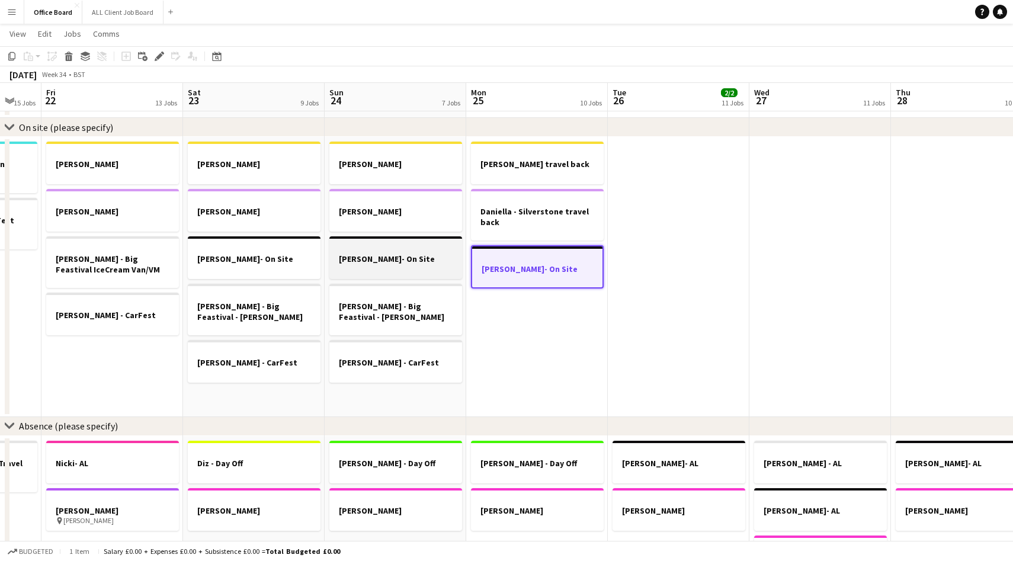
click at [410, 258] on h3 "[PERSON_NAME]- On Site" at bounding box center [395, 258] width 133 height 11
click at [159, 53] on icon "Edit" at bounding box center [159, 56] width 9 height 9
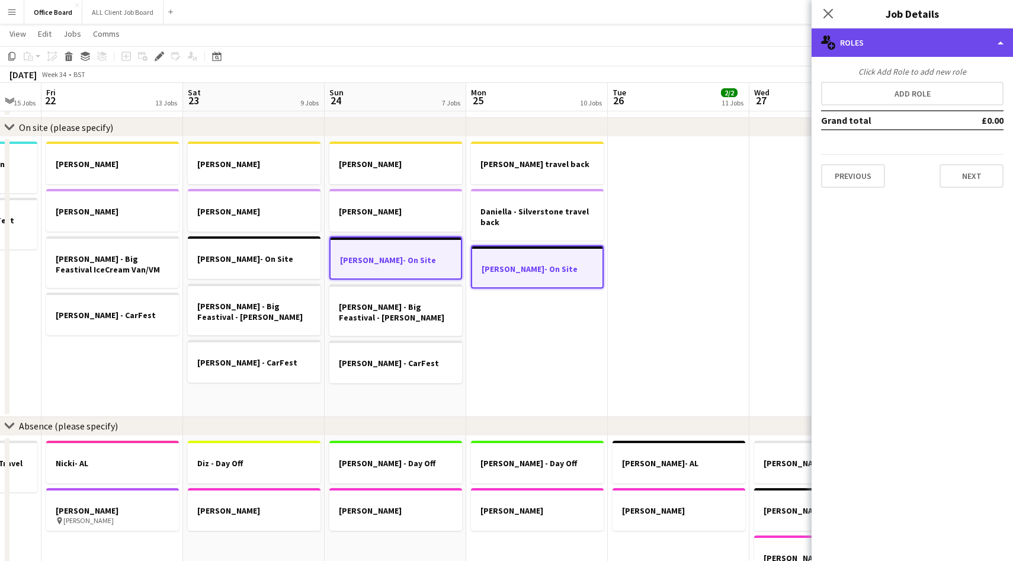
click at [905, 46] on div "multiple-users-add Roles" at bounding box center [911, 42] width 201 height 28
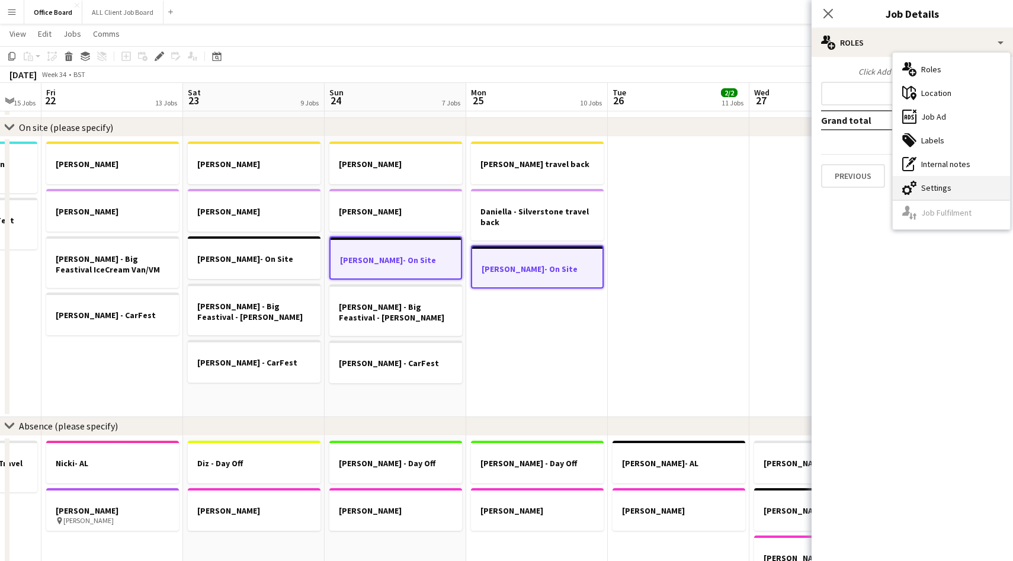
click at [940, 188] on div "cog-double-3 Settings" at bounding box center [951, 188] width 117 height 24
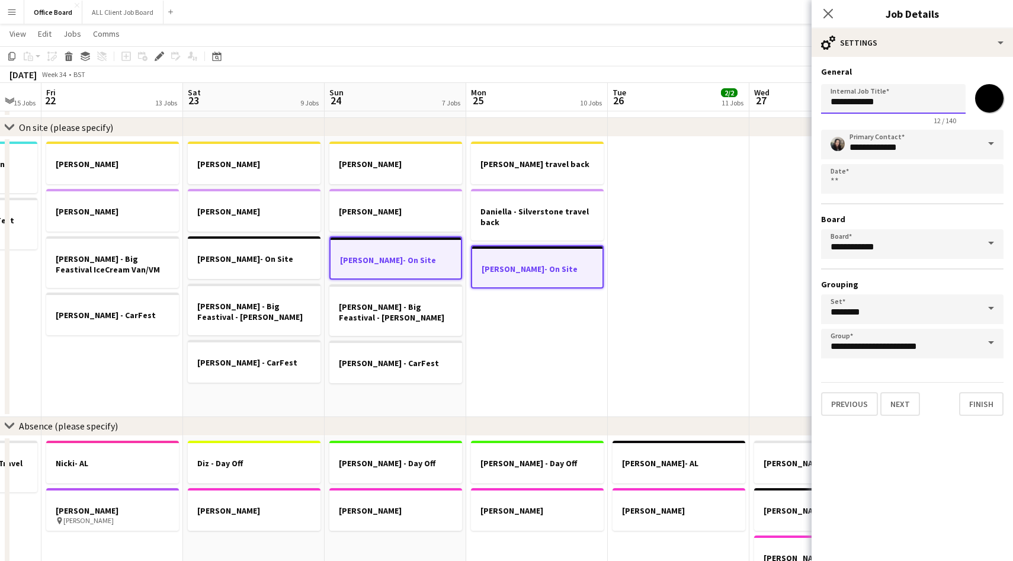
click at [886, 101] on input "**********" at bounding box center [893, 99] width 145 height 30
click at [887, 103] on input "**********" at bounding box center [893, 99] width 145 height 30
type input "**********"
click at [829, 12] on icon at bounding box center [827, 13] width 11 height 11
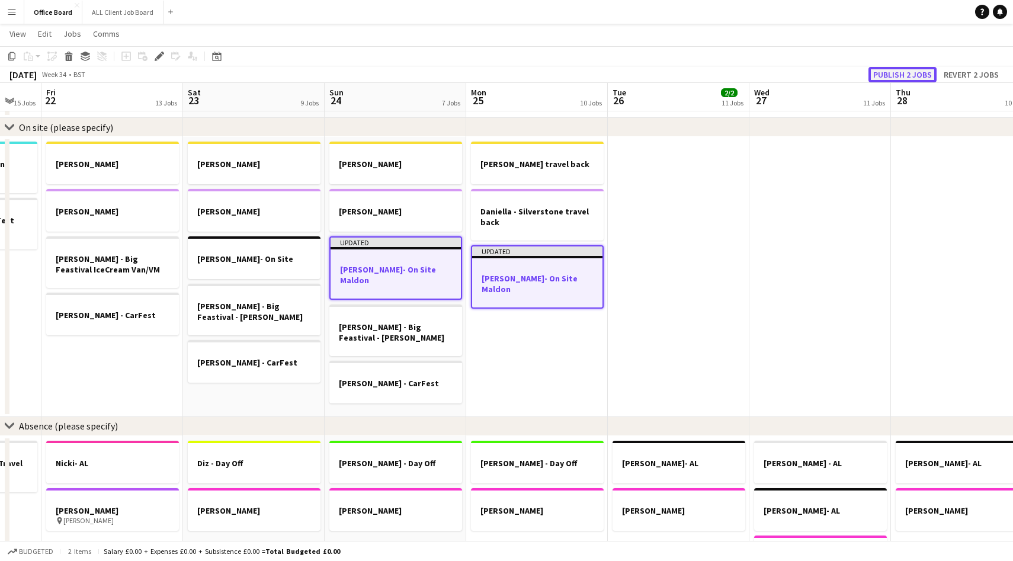
click at [897, 74] on button "Publish 2 jobs" at bounding box center [902, 74] width 68 height 15
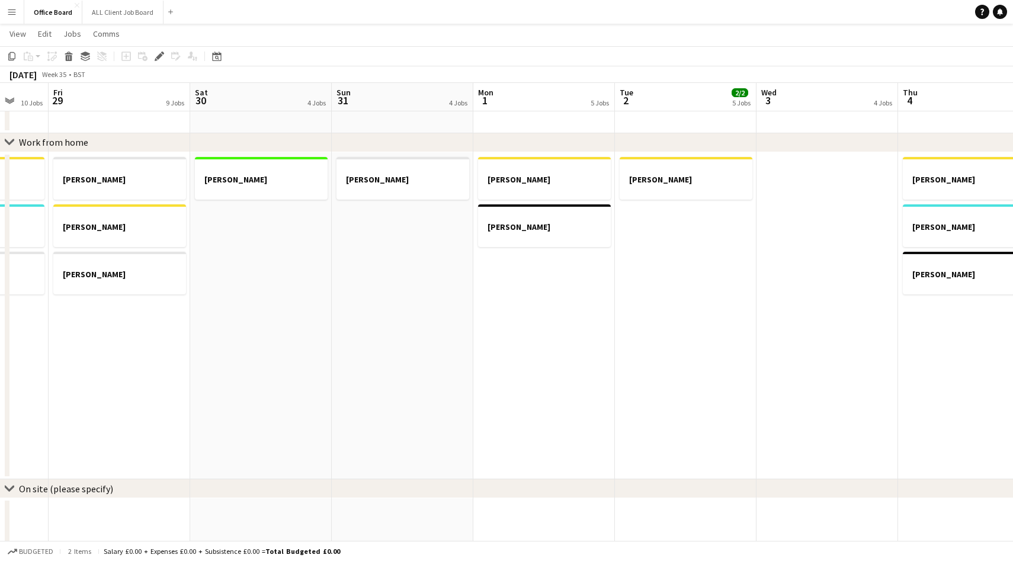
scroll to position [0, 377]
click at [542, 213] on div at bounding box center [543, 215] width 133 height 9
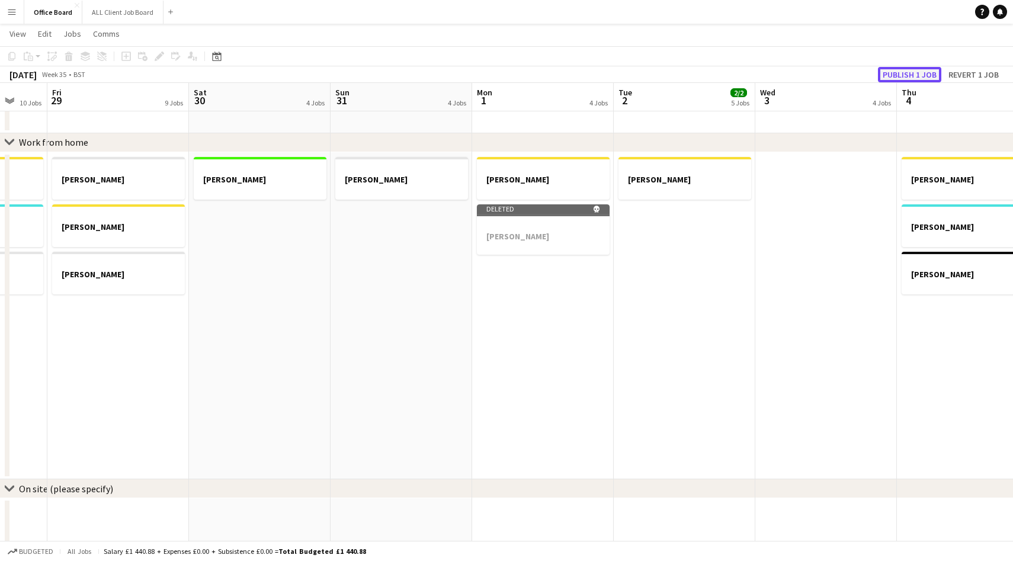
click at [913, 75] on button "Publish 1 job" at bounding box center [909, 74] width 63 height 15
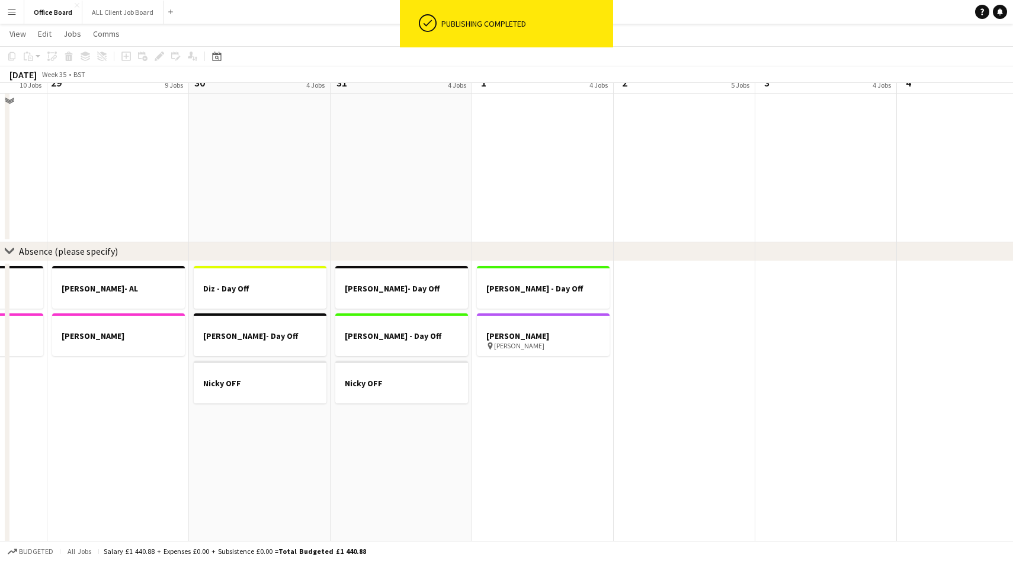
scroll to position [1174, 0]
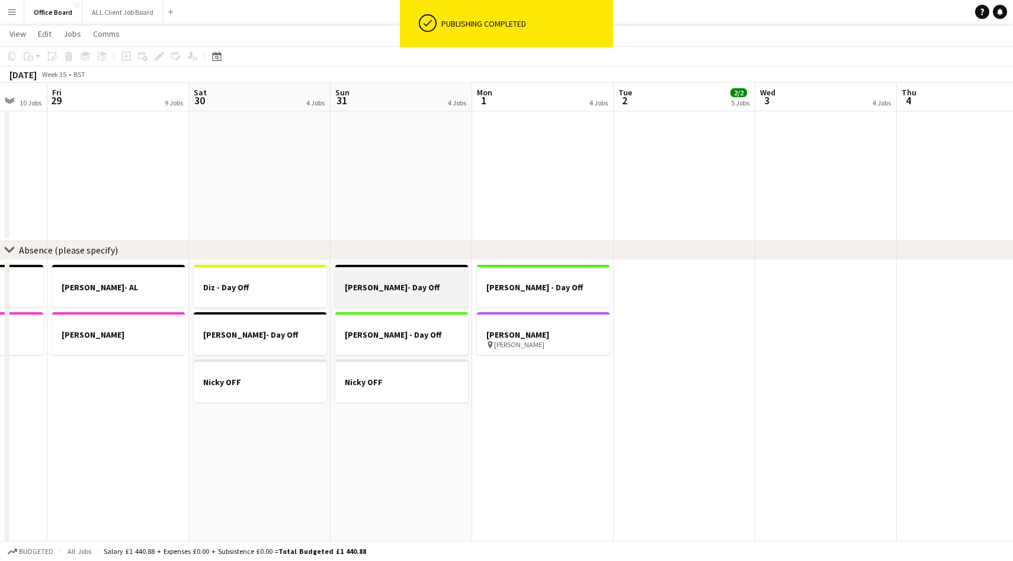
click at [399, 294] on div at bounding box center [401, 297] width 133 height 9
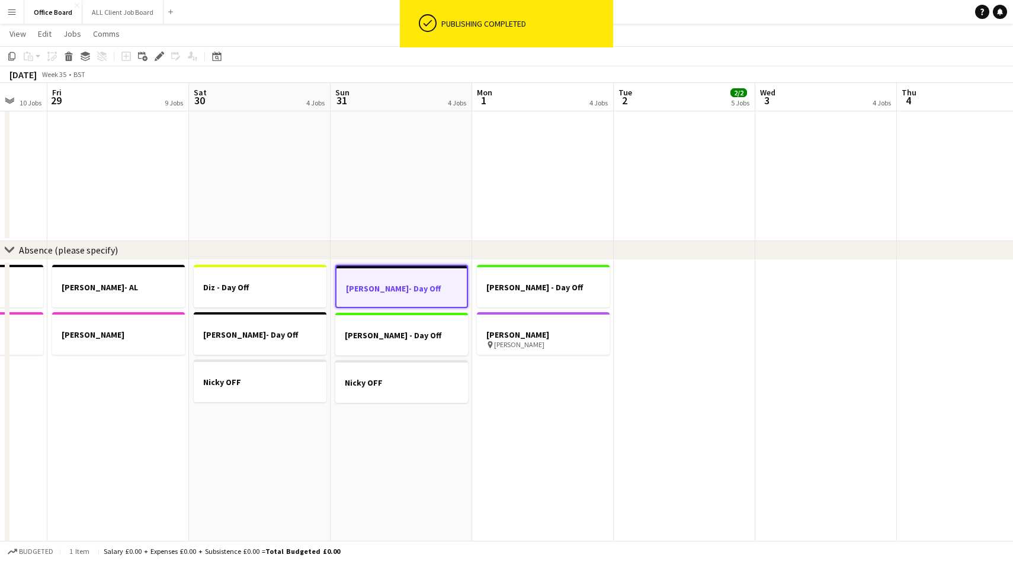
click at [541, 404] on app-date-cell "[PERSON_NAME] Off [PERSON_NAME] pin Nicole - LIEU" at bounding box center [543, 414] width 142 height 308
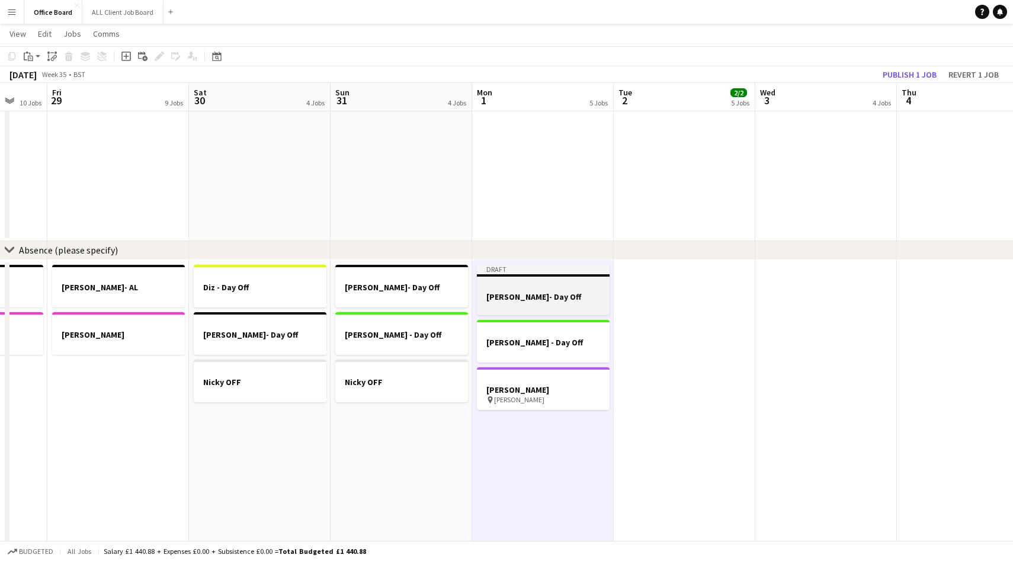
click at [554, 303] on div at bounding box center [543, 306] width 133 height 9
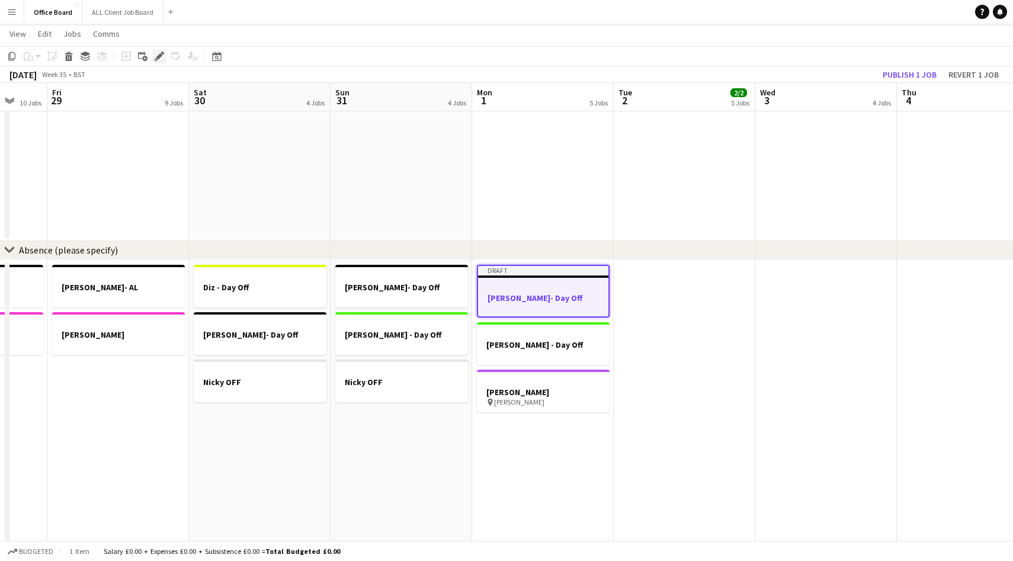
click at [159, 54] on icon at bounding box center [159, 56] width 7 height 7
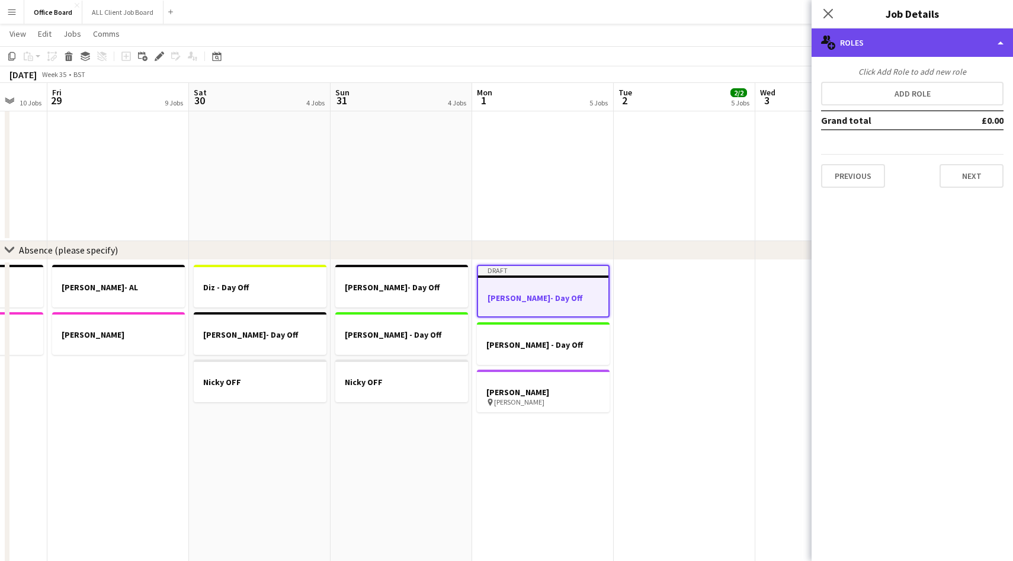
click at [892, 46] on div "multiple-users-add Roles" at bounding box center [911, 42] width 201 height 28
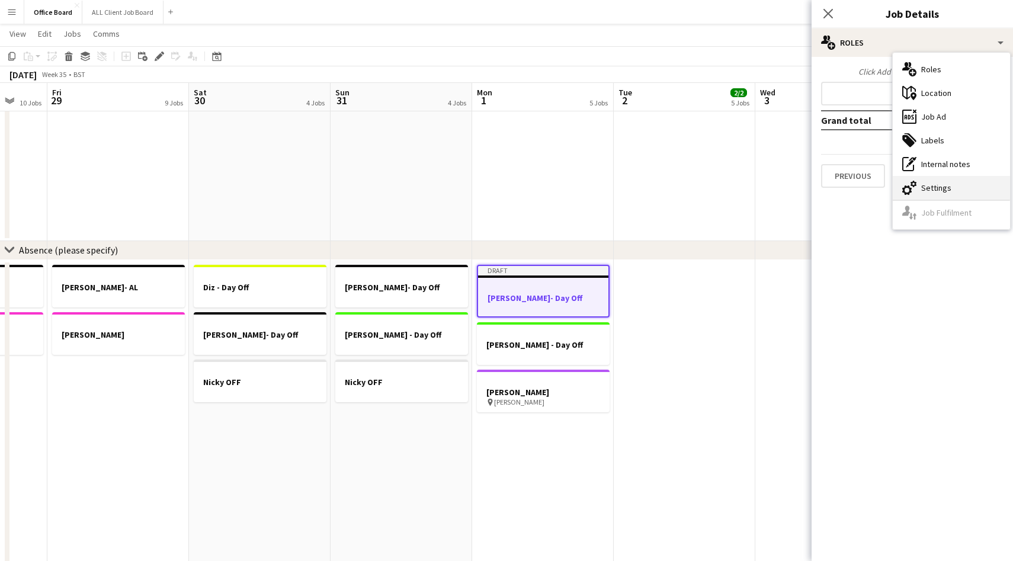
click at [935, 179] on div "cog-double-3 Settings" at bounding box center [951, 188] width 117 height 24
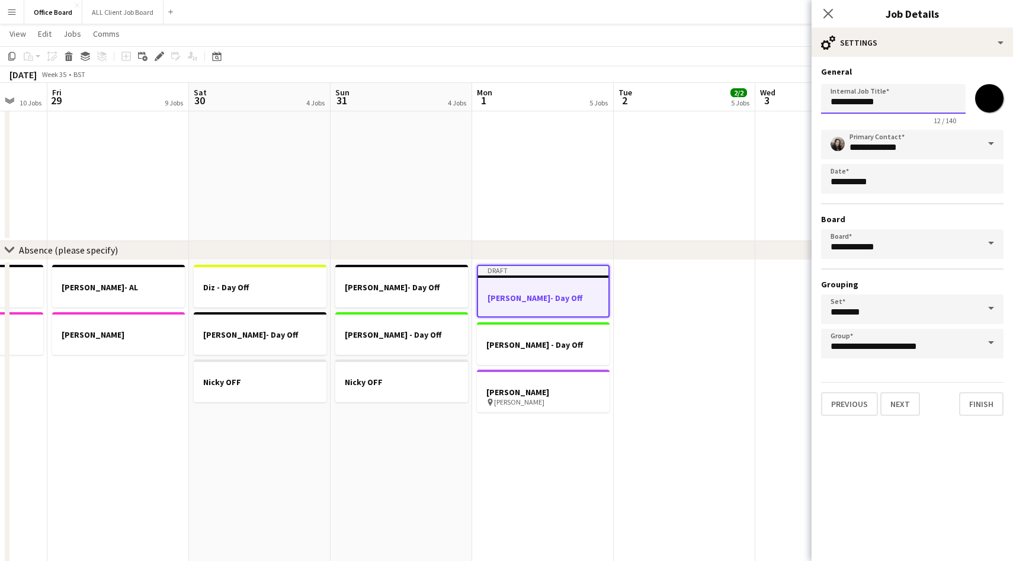
click at [904, 100] on input "**********" at bounding box center [893, 99] width 145 height 30
type input "*********"
click at [827, 11] on icon "Close pop-in" at bounding box center [827, 13] width 11 height 11
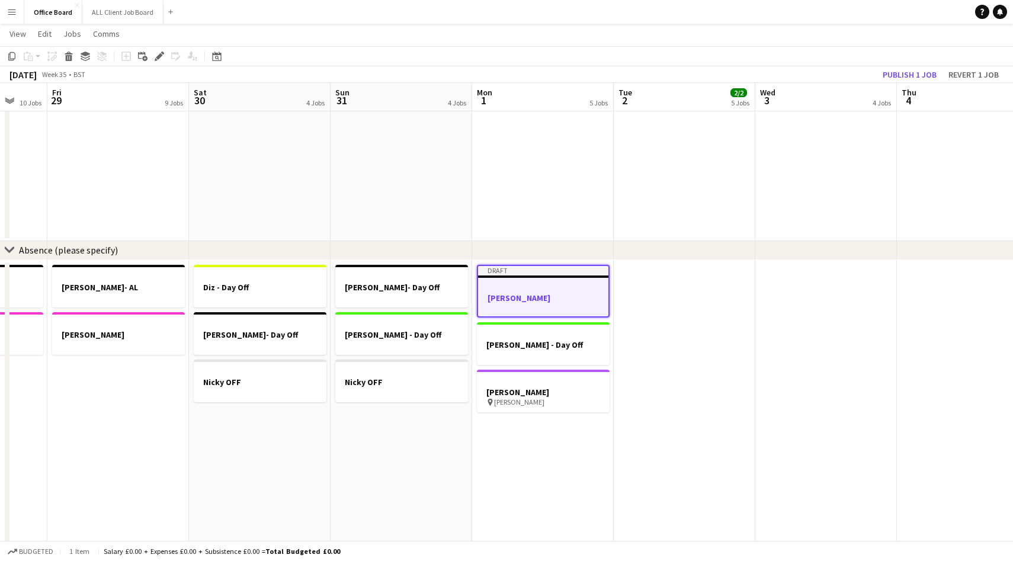
click at [655, 291] on app-date-cell at bounding box center [685, 414] width 142 height 308
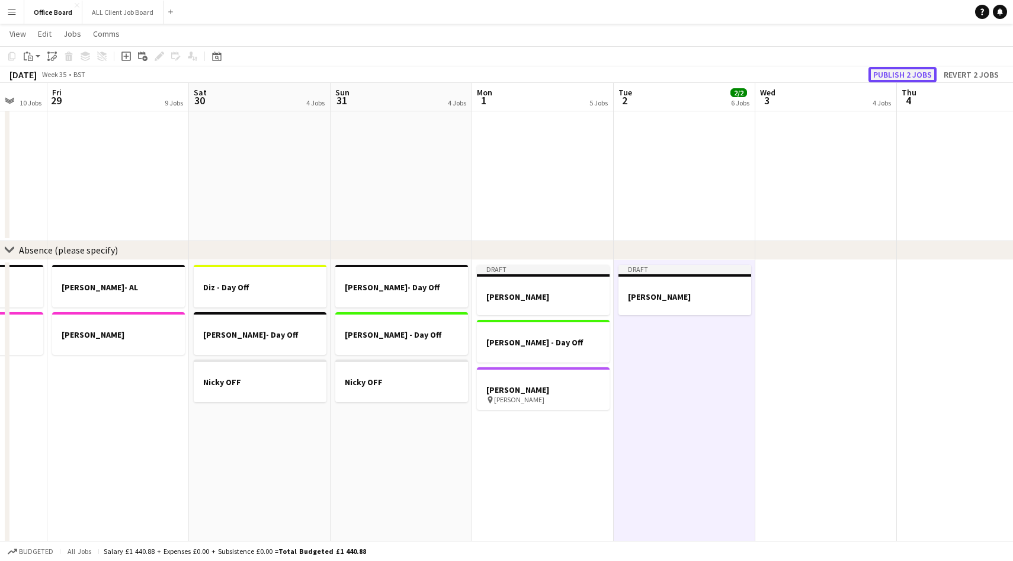
click at [909, 75] on button "Publish 2 jobs" at bounding box center [902, 74] width 68 height 15
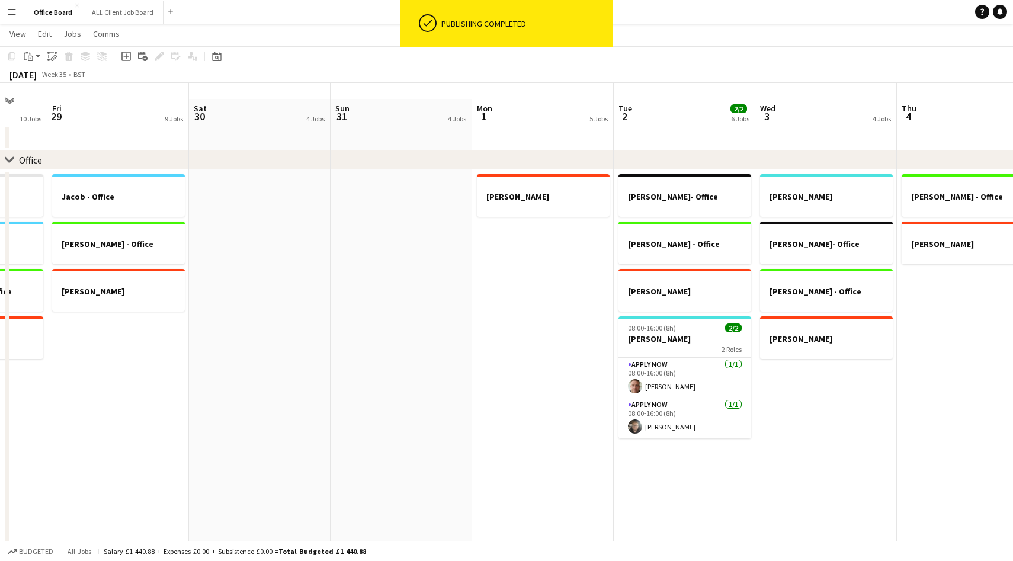
scroll to position [0, 0]
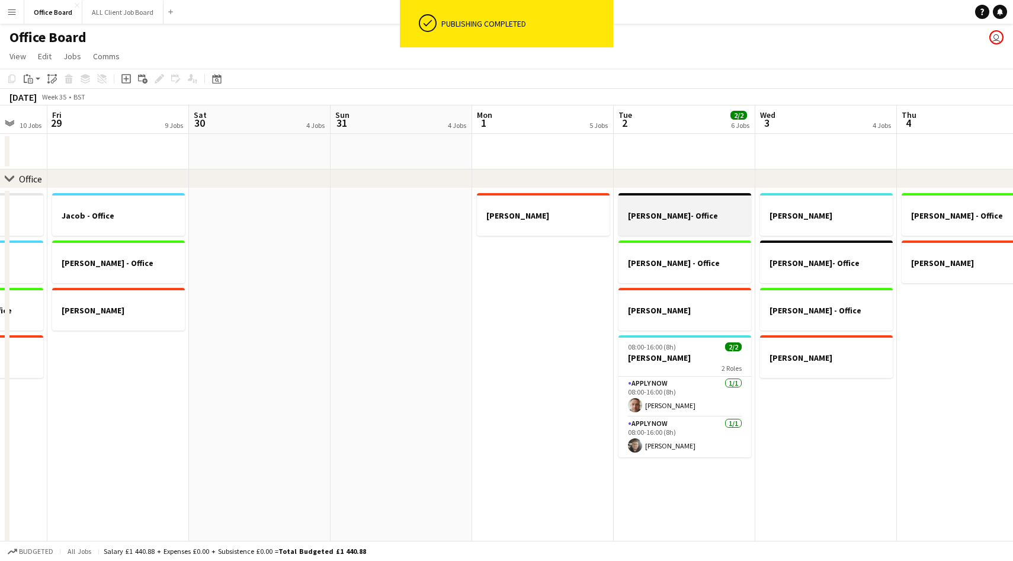
click at [679, 214] on h3 "[PERSON_NAME]- Office" at bounding box center [684, 215] width 133 height 11
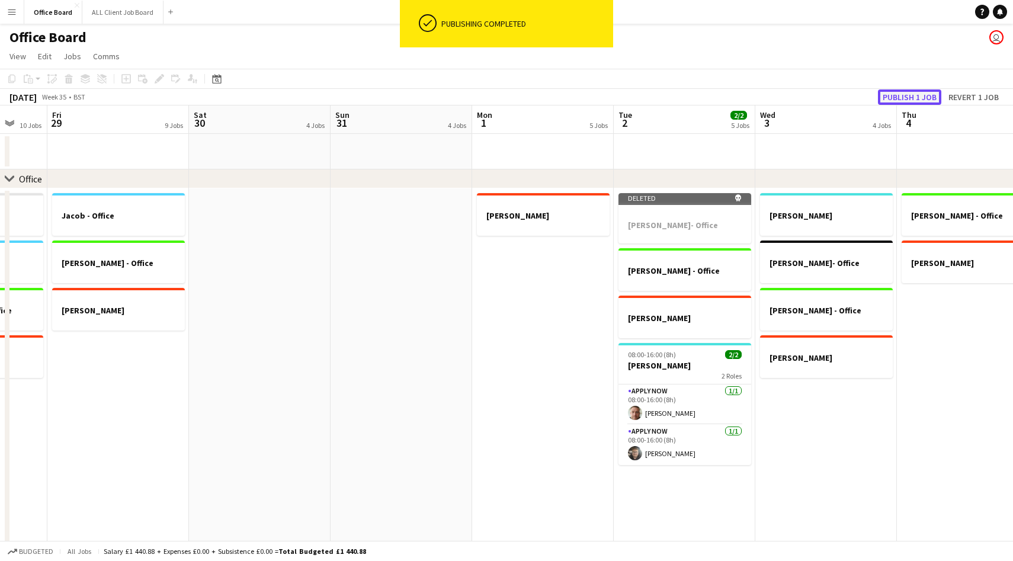
click at [893, 92] on button "Publish 1 job" at bounding box center [909, 96] width 63 height 15
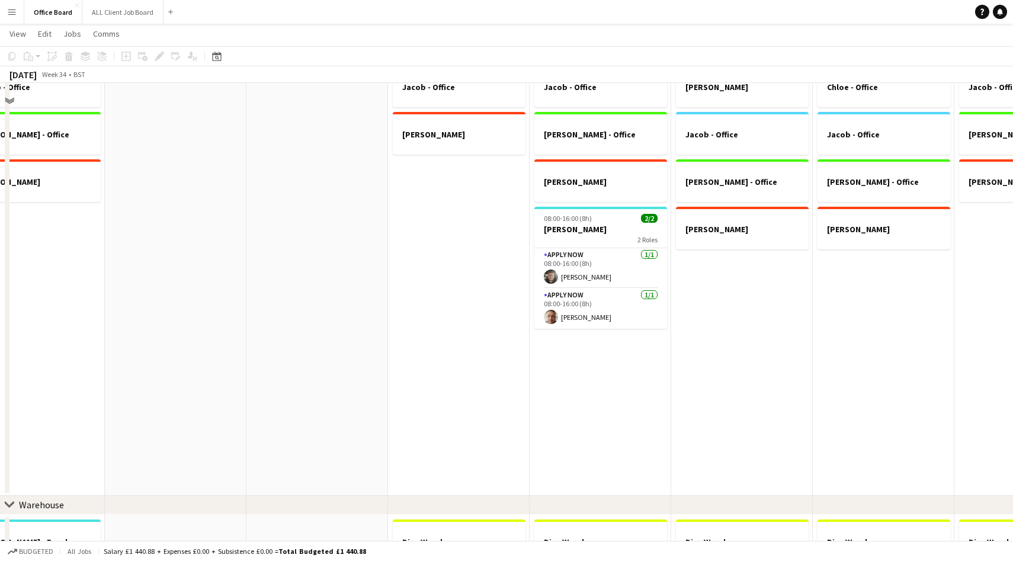
scroll to position [23, 0]
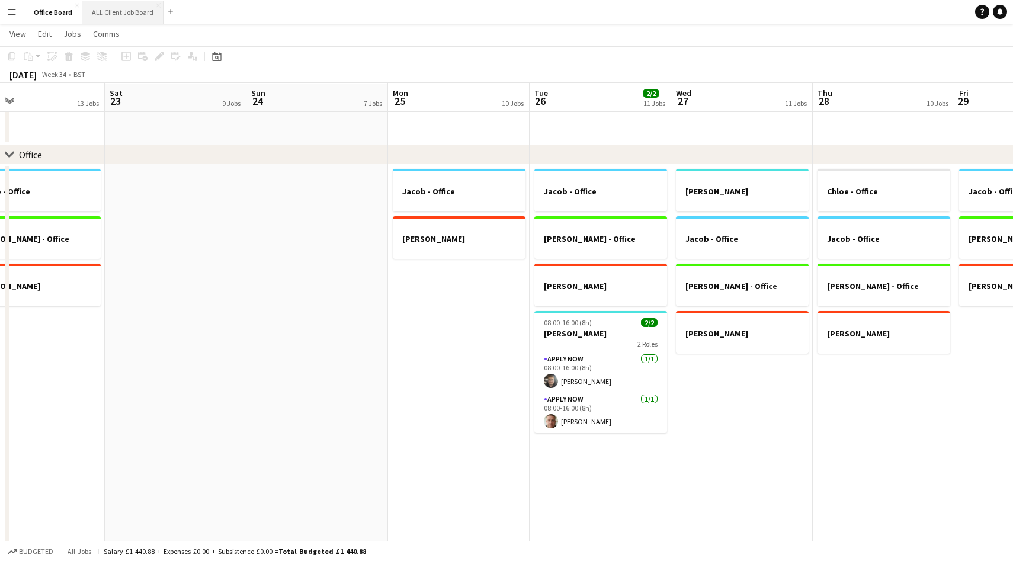
click at [126, 15] on button "ALL Client Job Board Close" at bounding box center [122, 12] width 81 height 23
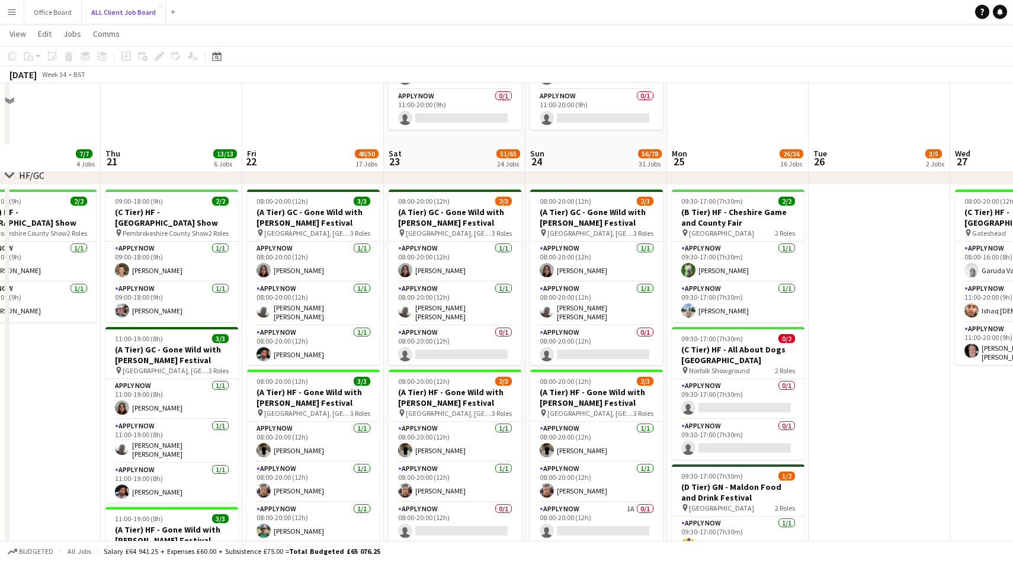
scroll to position [378, 0]
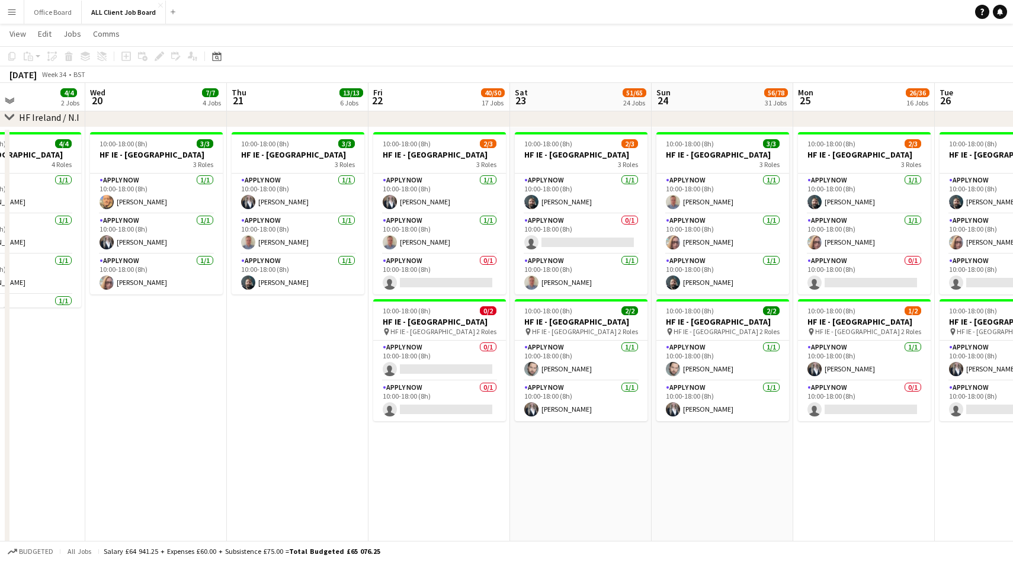
scroll to position [0, 338]
